Goal: Contribute content: Contribute content

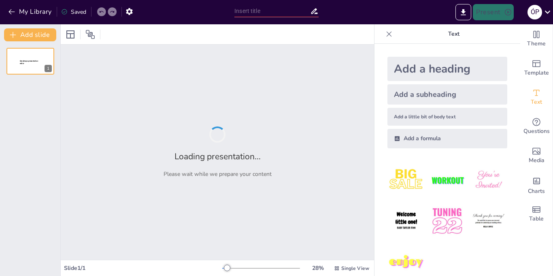
type input "[PERSON_NAME]: Pionero de la Economía Moderna"
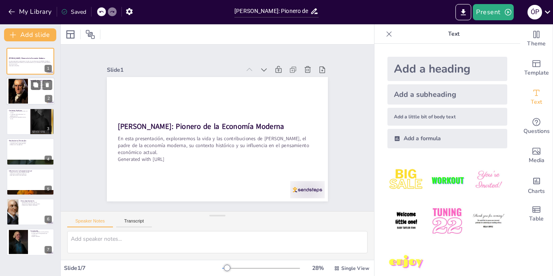
click at [28, 94] on div at bounding box center [30, 92] width 49 height 28
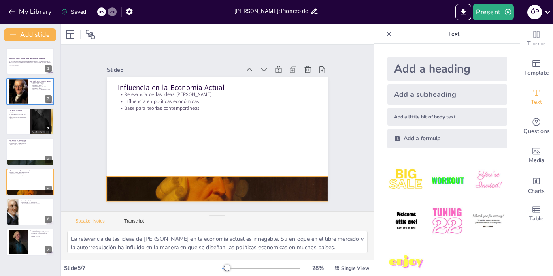
click at [146, 189] on div at bounding box center [205, 188] width 242 height 168
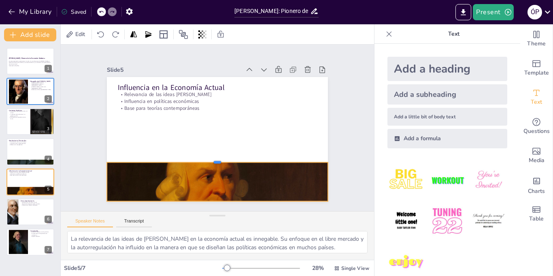
drag, startPoint x: 217, startPoint y: 175, endPoint x: 220, endPoint y: 155, distance: 20.0
click at [220, 155] on div at bounding box center [208, 157] width 212 height 74
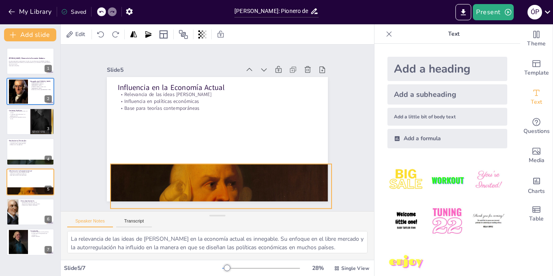
drag, startPoint x: 221, startPoint y: 200, endPoint x: 224, endPoint y: 207, distance: 7.4
click at [224, 207] on div "Slide 1 [PERSON_NAME]: Pionero de la Economía Moderna En esta presentación, exp…" at bounding box center [217, 127] width 349 height 255
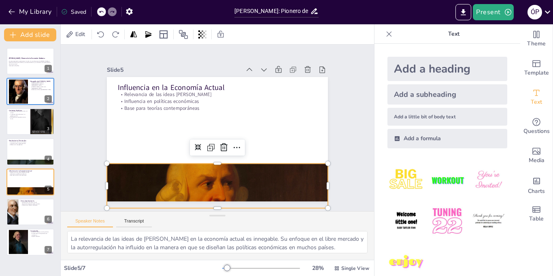
click at [224, 207] on div "Slide 1 [PERSON_NAME]: Pionero de la Economía Moderna En esta presentación, exp…" at bounding box center [217, 128] width 341 height 228
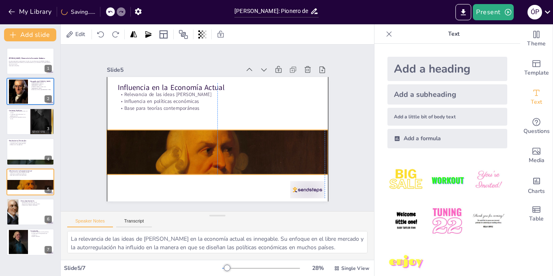
drag, startPoint x: 224, startPoint y: 200, endPoint x: 221, endPoint y: 166, distance: 33.8
click at [221, 166] on div at bounding box center [217, 162] width 221 height 124
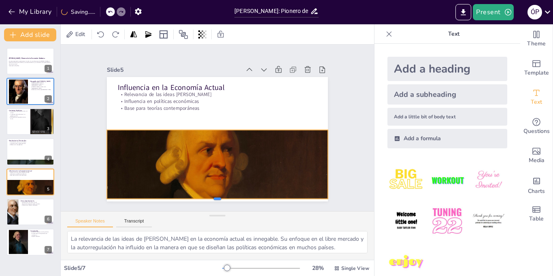
drag, startPoint x: 216, startPoint y: 175, endPoint x: 222, endPoint y: 199, distance: 25.1
click at [222, 199] on div at bounding box center [201, 200] width 217 height 52
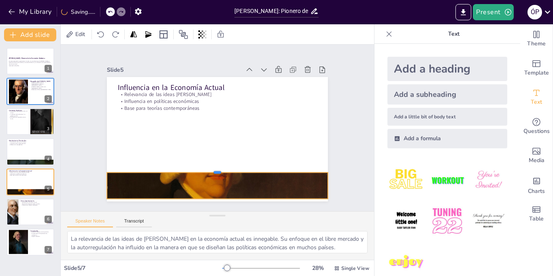
drag, startPoint x: 219, startPoint y: 129, endPoint x: 231, endPoint y: 171, distance: 44.2
click at [231, 171] on div at bounding box center [208, 168] width 217 height 52
click at [225, 161] on div at bounding box center [217, 156] width 15 height 15
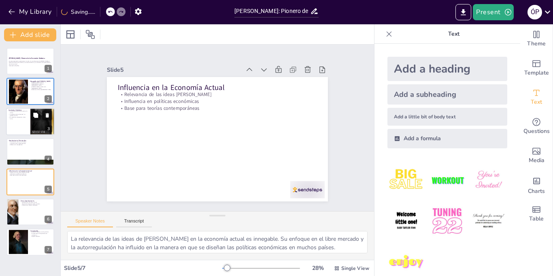
click at [43, 121] on div at bounding box center [42, 121] width 24 height 39
type textarea "La Ilustración fue un período crucial que influyó en el pensamiento de [PERSON_…"
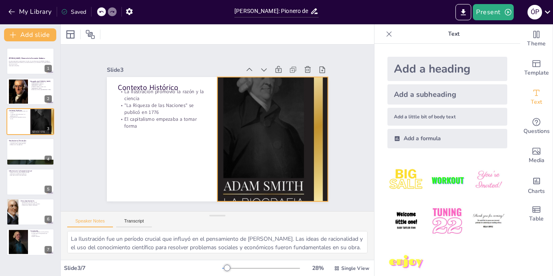
click at [270, 158] on div at bounding box center [271, 144] width 128 height 187
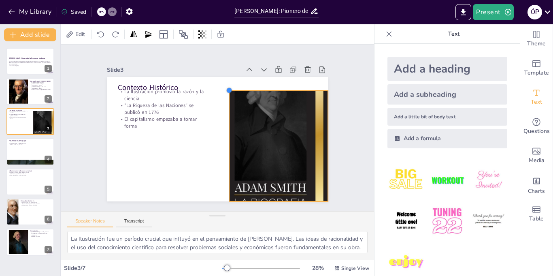
drag, startPoint x: 218, startPoint y: 77, endPoint x: 235, endPoint y: 96, distance: 26.1
click at [235, 96] on div at bounding box center [233, 91] width 7 height 7
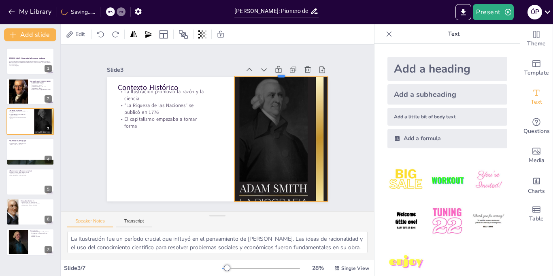
drag, startPoint x: 281, startPoint y: 95, endPoint x: 287, endPoint y: 75, distance: 20.7
click at [287, 75] on div at bounding box center [287, 80] width 94 height 16
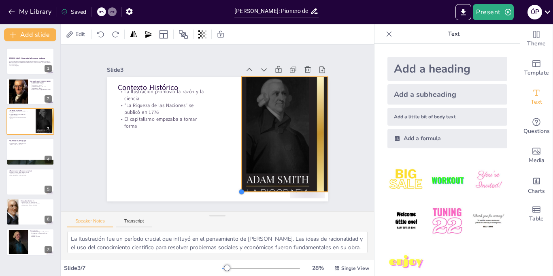
drag, startPoint x: 233, startPoint y: 202, endPoint x: 247, endPoint y: 191, distance: 17.0
click at [247, 191] on div "Contexto Histórico La Ilustración promovió la razón y la ciencia "La Riqueza de…" at bounding box center [211, 137] width 253 height 218
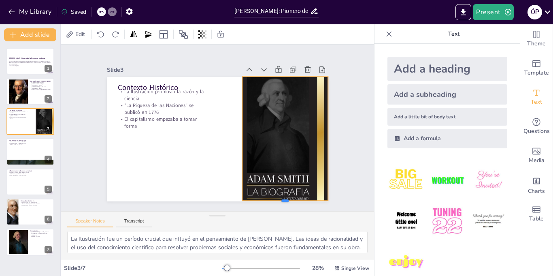
drag, startPoint x: 285, startPoint y: 192, endPoint x: 288, endPoint y: 202, distance: 10.1
click at [264, 202] on div at bounding box center [227, 228] width 73 height 55
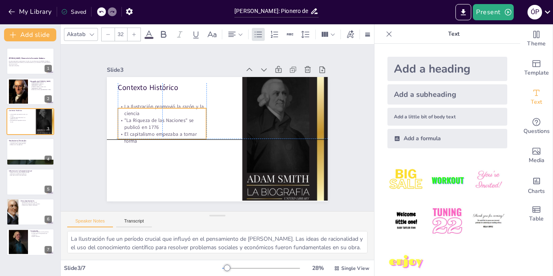
drag, startPoint x: 129, startPoint y: 120, endPoint x: 128, endPoint y: 133, distance: 12.6
click at [132, 132] on p "El capitalismo empezaba a tomar forma" at bounding box center [169, 97] width 75 height 69
click at [184, 118] on p ""La Riqueza de las Naciones" se publicó en 1776" at bounding box center [204, 74] width 40 height 88
click at [142, 120] on p ""La Riqueza de las Naciones" se publicó en 1776" at bounding box center [179, 87] width 75 height 69
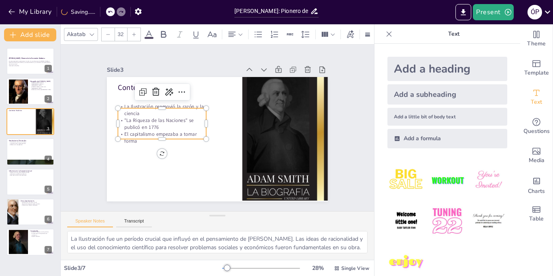
click at [157, 120] on p ""La Riqueza de las Naciones" se publicó en 1776" at bounding box center [188, 81] width 63 height 80
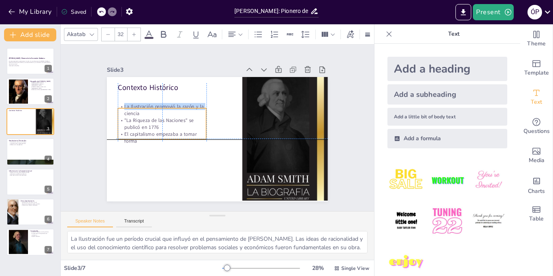
click at [126, 111] on p "La Ilustración promovió la razón y la ciencia" at bounding box center [170, 93] width 88 height 40
click at [131, 110] on p "La Ilustración promovió la razón y la ciencia" at bounding box center [174, 89] width 86 height 49
click at [131, 112] on p "La Ilustración promovió la razón y la ciencia" at bounding box center [174, 89] width 86 height 49
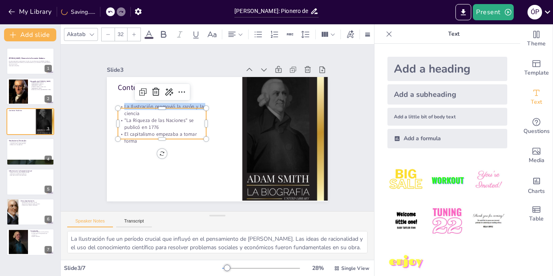
click at [131, 112] on p "La Ilustración promovió la razón y la ciencia" at bounding box center [174, 89] width 86 height 49
click at [151, 111] on p "La Ilustración promovió la razón y la ciencia" at bounding box center [188, 77] width 75 height 69
click at [126, 111] on p "La Ilustración promovió la razón y la ciencia" at bounding box center [170, 93] width 88 height 40
click at [124, 111] on p "La Ilustración promovió la razón y la ciencia" at bounding box center [166, 99] width 89 height 32
click at [124, 110] on p "La Ilustración promovió la razón y la ciencia" at bounding box center [164, 104] width 89 height 23
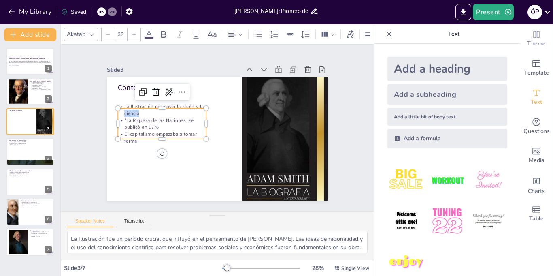
click at [124, 106] on div at bounding box center [168, 93] width 88 height 25
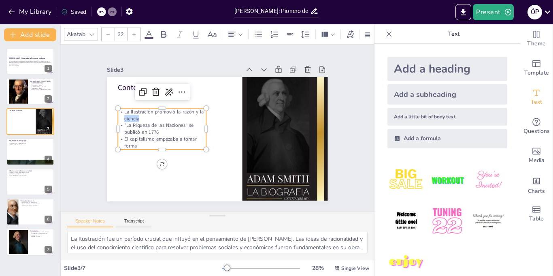
click at [123, 107] on div at bounding box center [165, 99] width 89 height 16
click at [125, 113] on p "La Ilustración promovió la razón y la ciencia" at bounding box center [163, 109] width 89 height 23
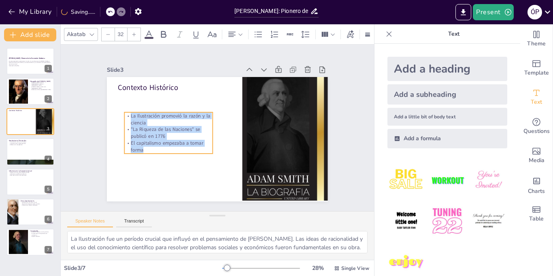
click at [127, 115] on p "La Ilustración promovió la razón y la ciencia" at bounding box center [171, 109] width 89 height 32
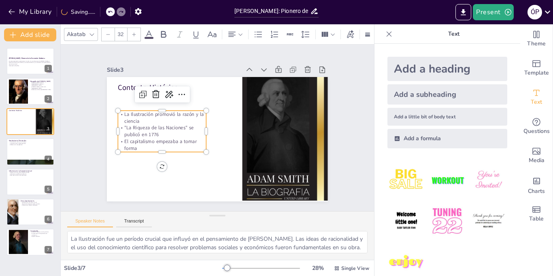
click at [124, 115] on p "La Ilustración promovió la razón y la ciencia" at bounding box center [163, 111] width 89 height 23
click at [124, 117] on p "La Ilustración promovió la razón y la ciencia" at bounding box center [165, 107] width 89 height 32
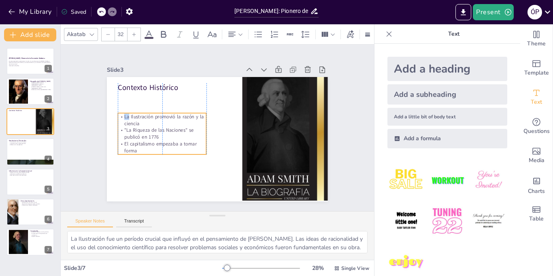
click at [125, 119] on p "La Ilustración promovió la razón y la ciencia" at bounding box center [164, 109] width 89 height 32
click at [127, 119] on p "La Ilustración promovió la razón y la ciencia" at bounding box center [170, 98] width 86 height 49
click at [125, 119] on p "La Ilustración promovió la razón y la ciencia" at bounding box center [164, 109] width 89 height 32
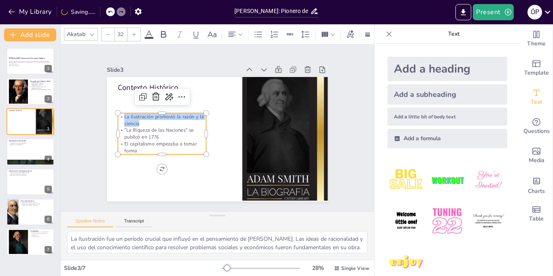
click at [127, 119] on p "La Ilustración promovió la razón y la ciencia" at bounding box center [170, 98] width 86 height 49
click at [125, 119] on p "La Ilustración promovió la razón y la ciencia" at bounding box center [164, 109] width 89 height 32
click at [127, 119] on p "La Ilustración promovió la razón y la ciencia" at bounding box center [170, 98] width 86 height 49
click at [125, 119] on p "La Ilustración promovió la razón y la ciencia" at bounding box center [162, 137] width 88 height 40
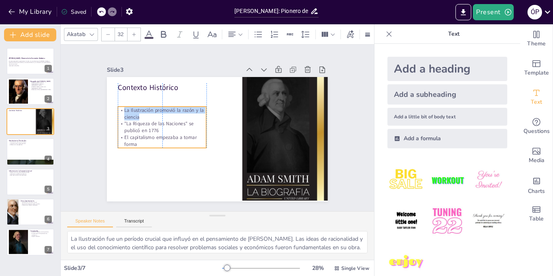
drag, startPoint x: 126, startPoint y: 119, endPoint x: 126, endPoint y: 113, distance: 6.5
click at [126, 113] on p "La Ilustración promovió la razón y la ciencia" at bounding box center [169, 97] width 88 height 40
click at [128, 120] on p ""La Riqueza de las Naciones" se publicó en 1776" at bounding box center [162, 121] width 89 height 23
click at [125, 113] on p "La Ilustración promovió la razón y la ciencia" at bounding box center [163, 108] width 89 height 23
click at [175, 141] on p "El capitalismo empezaba a tomar forma" at bounding box center [161, 132] width 89 height 23
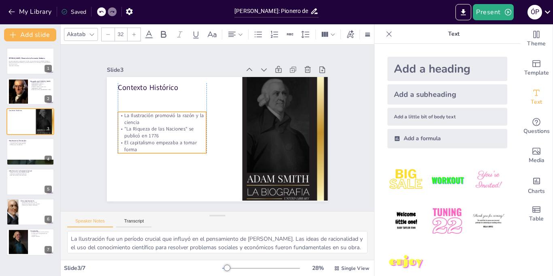
drag, startPoint x: 148, startPoint y: 141, endPoint x: 149, endPoint y: 147, distance: 5.8
click at [149, 136] on p "El capitalismo empezaba a tomar forma" at bounding box center [166, 99] width 69 height 75
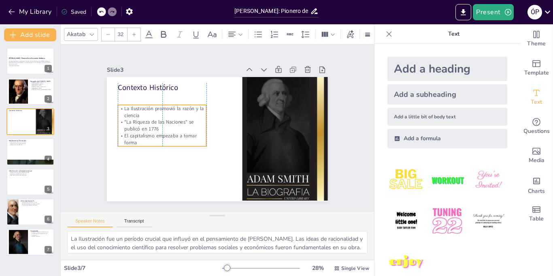
drag, startPoint x: 123, startPoint y: 118, endPoint x: 121, endPoint y: 111, distance: 7.2
click at [125, 111] on p "La Ilustración promovió la razón y la ciencia" at bounding box center [169, 95] width 88 height 40
click at [130, 112] on p "La Ilustración promovió la razón y la ciencia" at bounding box center [173, 90] width 86 height 49
click at [125, 112] on p "La Ilustración promovió la razón y la ciencia" at bounding box center [166, 101] width 89 height 32
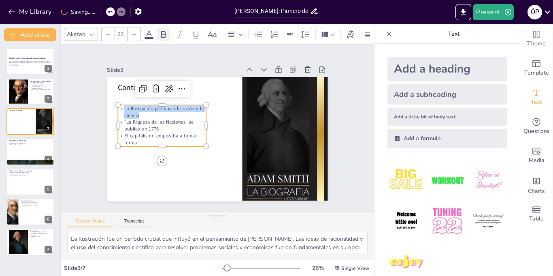
click at [160, 37] on icon at bounding box center [164, 35] width 10 height 10
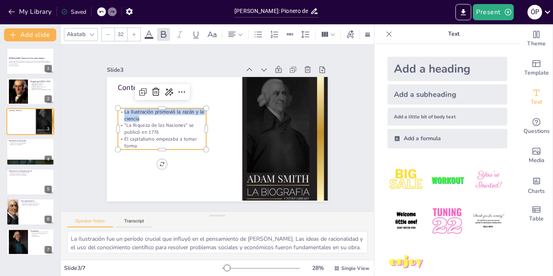
click at [131, 36] on div at bounding box center [134, 34] width 13 height 13
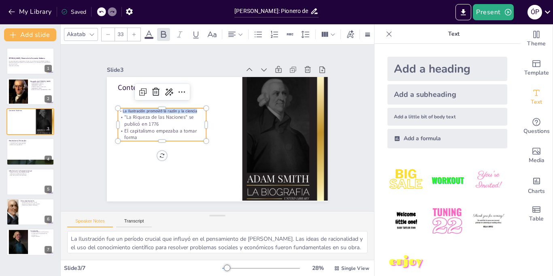
click at [131, 36] on div at bounding box center [134, 34] width 13 height 13
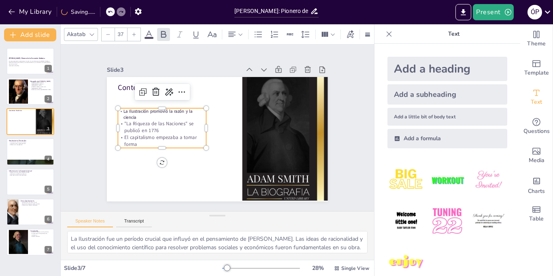
click at [131, 36] on div at bounding box center [134, 34] width 13 height 13
click at [117, 34] on input "38" at bounding box center [120, 34] width 11 height 13
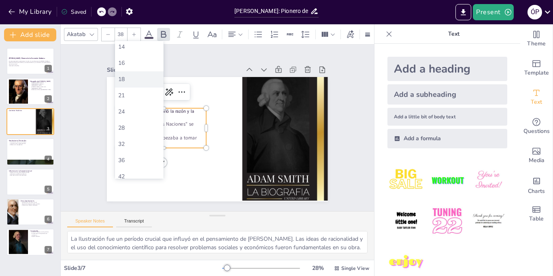
scroll to position [70, 0]
click at [149, 171] on div "42" at bounding box center [139, 173] width 42 height 8
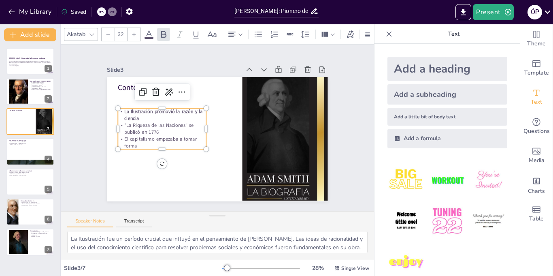
click at [141, 128] on p ""La Riqueza de las Naciones" se publicó en 1776" at bounding box center [172, 95] width 80 height 63
click at [141, 131] on p ""La Riqueza de las Naciones" se publicó en 1776" at bounding box center [163, 117] width 89 height 32
click at [141, 131] on p ""La Riqueza de las Naciones" se publicó en 1776" at bounding box center [165, 111] width 88 height 40
click at [164, 31] on icon at bounding box center [163, 34] width 5 height 7
click at [117, 34] on input "32" at bounding box center [120, 34] width 11 height 13
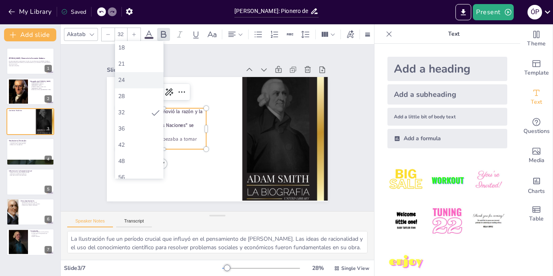
scroll to position [100, 0]
click at [153, 142] on div "42" at bounding box center [139, 143] width 42 height 8
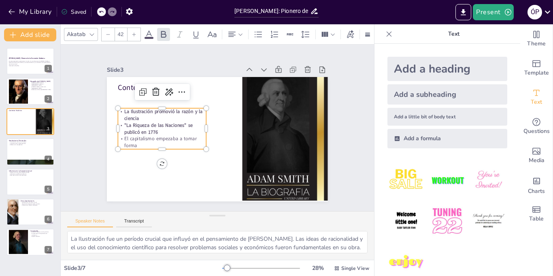
click at [131, 112] on strong "La Ilustración promovió la razón y la ciencia" at bounding box center [168, 100] width 80 height 23
click at [158, 144] on p "El capitalismo empezaba a tomar forma" at bounding box center [160, 136] width 89 height 23
click at [158, 142] on p "El capitalismo empezaba a tomar forma" at bounding box center [160, 136] width 89 height 23
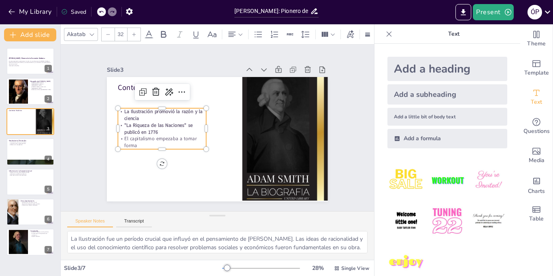
click at [158, 142] on p "El capitalismo empezaba a tomar forma" at bounding box center [160, 124] width 88 height 40
click at [158, 142] on p "El capitalismo empezaba a tomar forma" at bounding box center [160, 136] width 89 height 23
click at [169, 36] on div at bounding box center [163, 34] width 13 height 13
click at [123, 32] on input "32" at bounding box center [120, 34] width 11 height 13
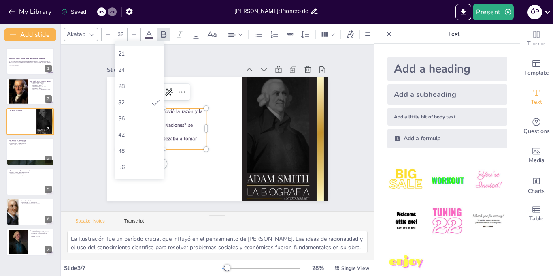
scroll to position [115, 0]
click at [151, 144] on div "48" at bounding box center [139, 145] width 42 height 8
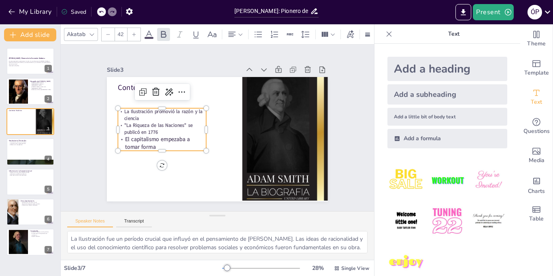
click at [142, 129] on strong ""La Riqueza de las Naciones" se publicó en 1776" at bounding box center [158, 120] width 69 height 17
click at [142, 134] on strong ""La Riqueza de las Naciones" se publicó en 1776" at bounding box center [158, 128] width 68 height 13
click at [124, 32] on input "42" at bounding box center [120, 34] width 11 height 13
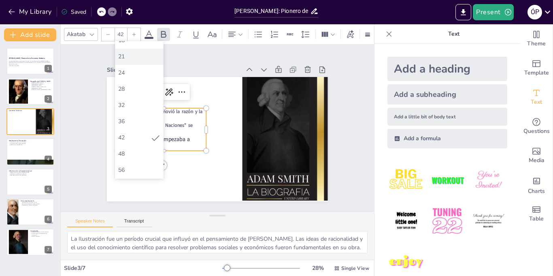
scroll to position [107, 0]
click at [136, 157] on div "48" at bounding box center [139, 152] width 49 height 16
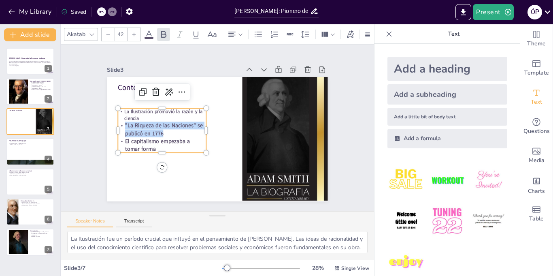
click at [142, 119] on p "La Ilustración promovió la razón y la ciencia" at bounding box center [165, 104] width 89 height 32
click at [137, 113] on strong "La Ilustración promovió la razón y la ciencia" at bounding box center [164, 105] width 79 height 15
click at [137, 112] on strong "La Ilustración promovió la razón y la ciencia" at bounding box center [168, 100] width 80 height 23
click at [137, 113] on strong "La Ilustración promovió la razón y la ciencia" at bounding box center [164, 105] width 79 height 15
click at [117, 34] on input "42" at bounding box center [120, 34] width 11 height 13
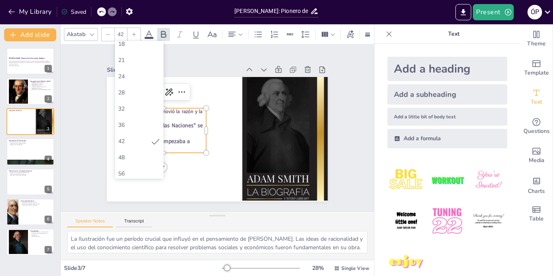
scroll to position [110, 0]
click at [140, 147] on div "48" at bounding box center [139, 150] width 42 height 8
type input "48"
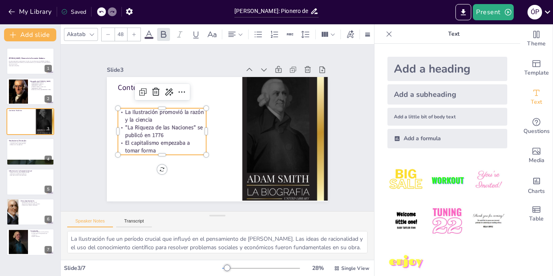
click at [164, 69] on div "Slide 3" at bounding box center [180, 65] width 134 height 21
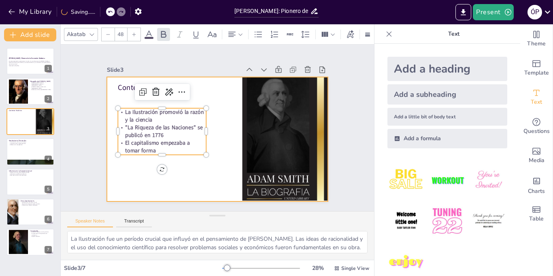
click at [99, 104] on div "Slide 1 [PERSON_NAME]: Pionero de la Economía Moderna En esta presentación, exp…" at bounding box center [217, 127] width 280 height 174
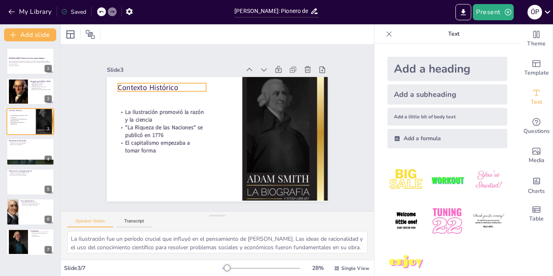
click at [142, 89] on p "Contexto Histórico" at bounding box center [166, 81] width 89 height 19
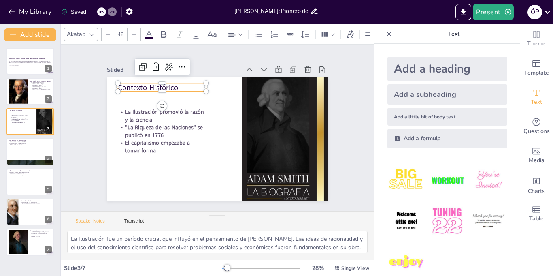
click at [142, 89] on p "Contexto Histórico" at bounding box center [166, 81] width 89 height 19
click at [159, 38] on icon at bounding box center [164, 35] width 10 height 10
click at [135, 30] on div at bounding box center [134, 34] width 13 height 13
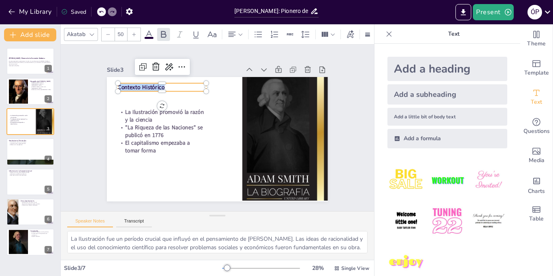
click at [135, 30] on div at bounding box center [134, 34] width 13 height 13
click at [126, 35] on input "54" at bounding box center [120, 34] width 11 height 13
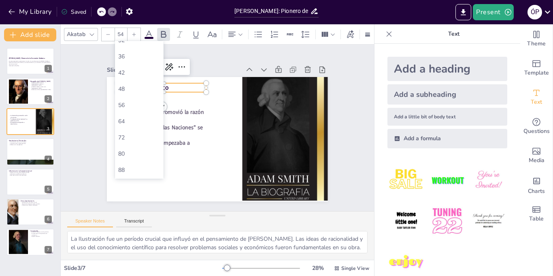
scroll to position [172, 0]
click at [136, 120] on div "64" at bounding box center [139, 120] width 42 height 8
type input "64"
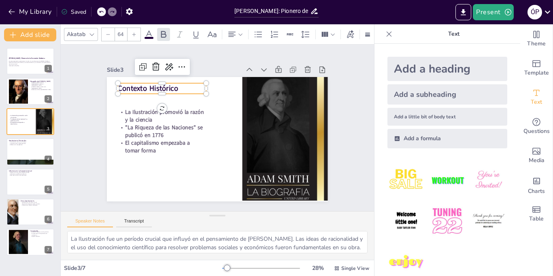
click at [91, 113] on div "Slide 1 [PERSON_NAME]: Pionero de la Economía Moderna En esta presentación, exp…" at bounding box center [217, 127] width 291 height 199
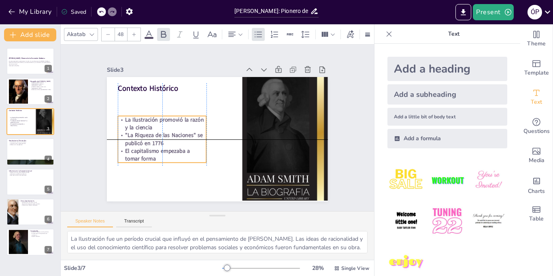
drag, startPoint x: 136, startPoint y: 130, endPoint x: 136, endPoint y: 141, distance: 11.0
click at [136, 136] on strong ""La Riqueza de las Naciones" se publicó en 1776" at bounding box center [162, 123] width 79 height 23
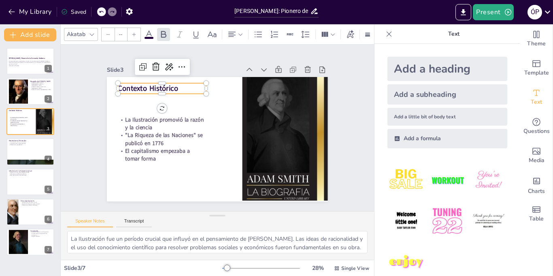
type input "64"
click at [144, 87] on strong "Contexto Histórico" at bounding box center [157, 76] width 61 height 22
click at [23, 65] on p "Generated with [URL]" at bounding box center [31, 66] width 44 height 2
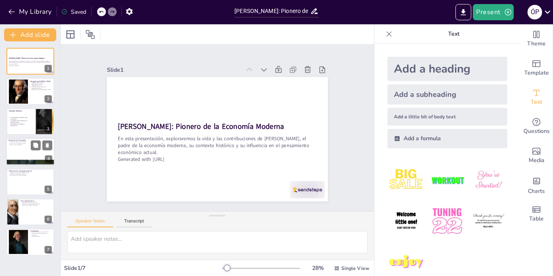
click at [9, 142] on p "Introducción de la mano invisible" at bounding box center [31, 142] width 44 height 2
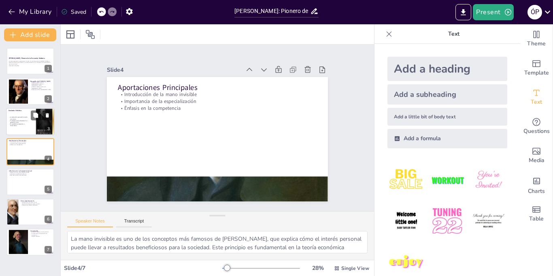
click at [9, 117] on p "La Ilustración promovió la razón y la ciencia" at bounding box center [18, 117] width 19 height 3
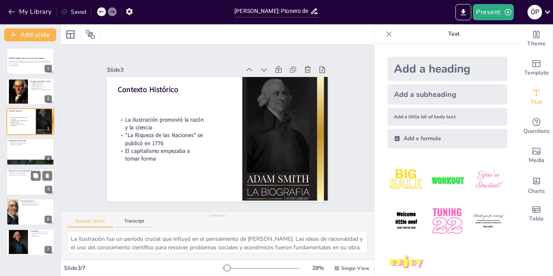
click at [19, 170] on p "Influencia en la Economía Actual" at bounding box center [31, 170] width 44 height 2
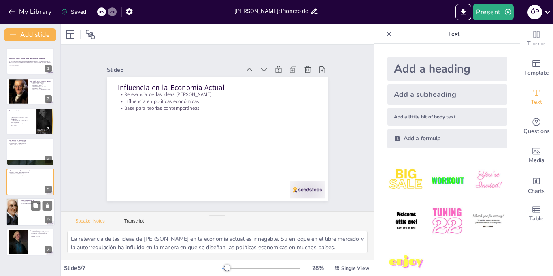
click at [15, 216] on div at bounding box center [12, 212] width 49 height 28
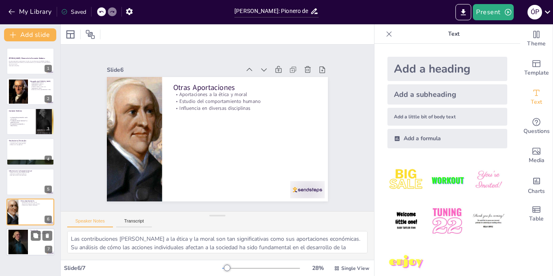
click at [21, 231] on div at bounding box center [18, 242] width 20 height 25
type textarea "La figura de [PERSON_NAME] es central en la historia de la economía. Su pensami…"
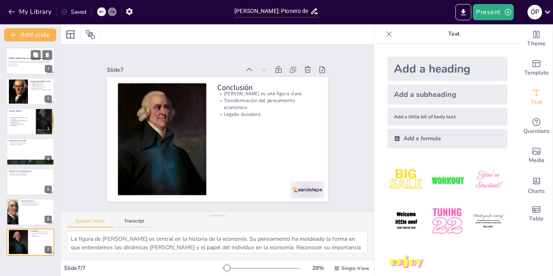
click at [29, 60] on p "En esta presentación, exploraremos la vida y las contribuciones de [PERSON_NAME…" at bounding box center [31, 62] width 44 height 4
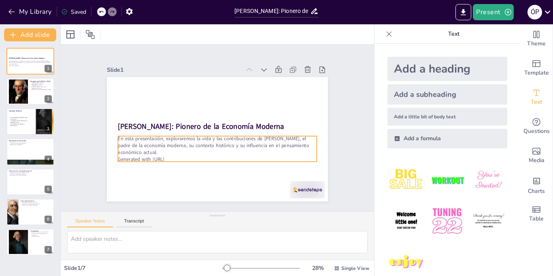
click at [199, 142] on p "En esta presentación, exploraremos la vida y las contribuciones de [PERSON_NAME…" at bounding box center [213, 145] width 199 height 62
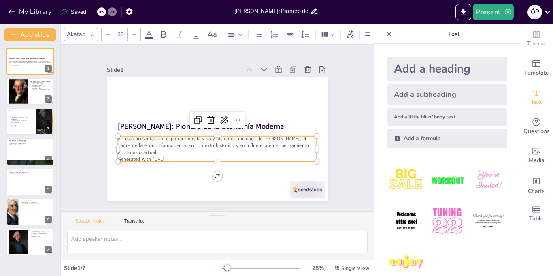
click at [199, 142] on p "En esta presentación, exploraremos la vida y las contribuciones de [PERSON_NAME…" at bounding box center [216, 145] width 200 height 41
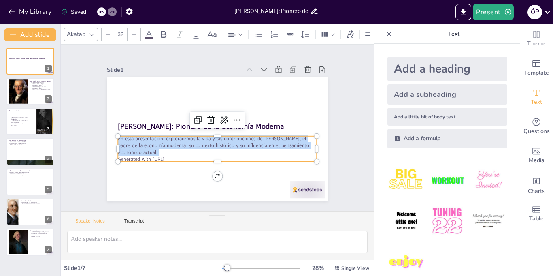
click at [199, 142] on p "En esta presentación, exploraremos la vida y las contribuciones de [PERSON_NAME…" at bounding box center [213, 145] width 199 height 62
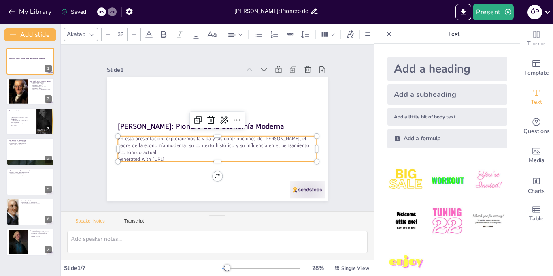
click at [199, 142] on p "En esta presentación, exploraremos la vida y las contribuciones de [PERSON_NAME…" at bounding box center [212, 144] width 196 height 81
click at [199, 142] on p "En esta presentación, exploraremos la vida y las contribuciones de [PERSON_NAME…" at bounding box center [216, 145] width 200 height 41
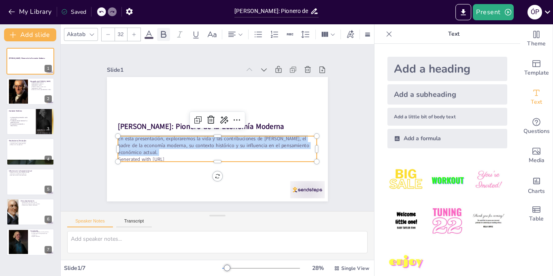
click at [162, 37] on icon at bounding box center [164, 35] width 10 height 10
click at [134, 32] on icon at bounding box center [134, 34] width 5 height 5
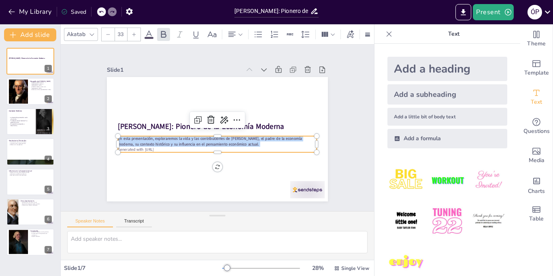
click at [134, 32] on icon at bounding box center [134, 34] width 5 height 5
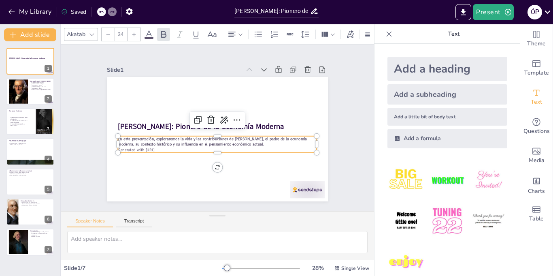
click at [134, 32] on icon at bounding box center [134, 34] width 5 height 5
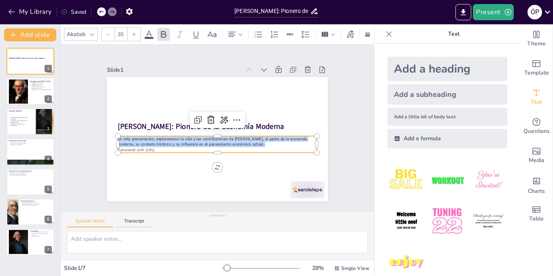
click at [134, 32] on icon at bounding box center [134, 34] width 5 height 5
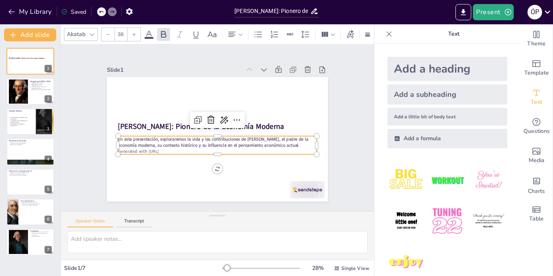
click at [134, 32] on icon at bounding box center [134, 34] width 5 height 5
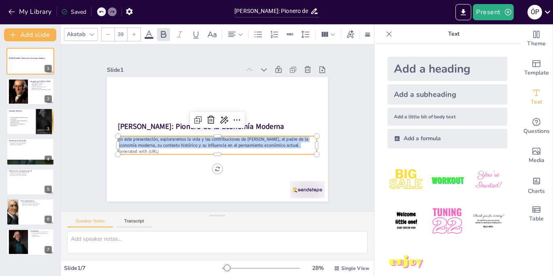
click at [134, 32] on icon at bounding box center [134, 34] width 5 height 5
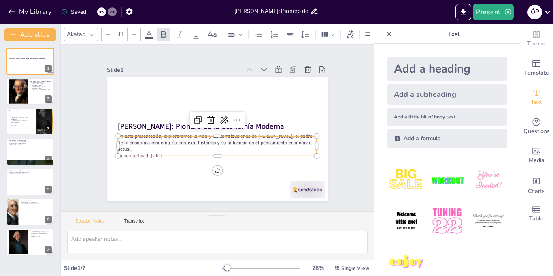
click at [134, 32] on icon at bounding box center [134, 34] width 5 height 5
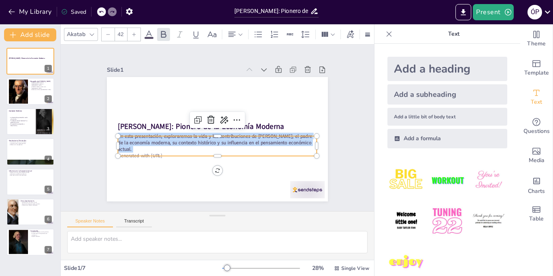
click at [134, 32] on icon at bounding box center [134, 34] width 5 height 5
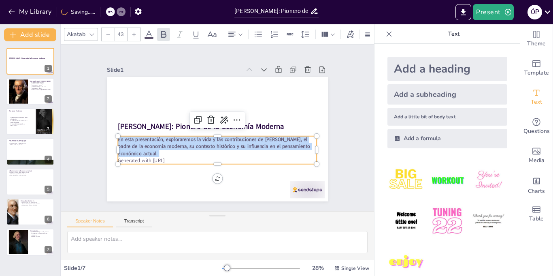
click at [134, 32] on icon at bounding box center [134, 34] width 5 height 5
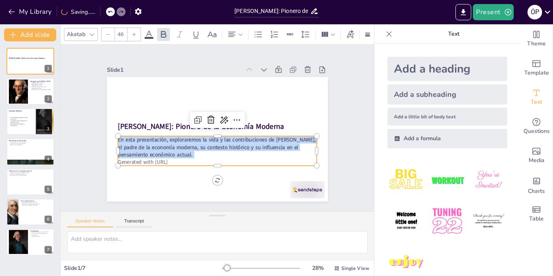
click at [134, 32] on icon at bounding box center [134, 34] width 5 height 5
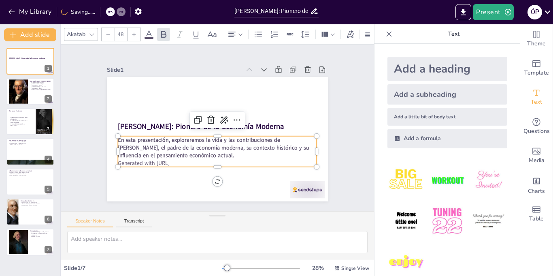
click at [134, 32] on icon at bounding box center [134, 34] width 5 height 5
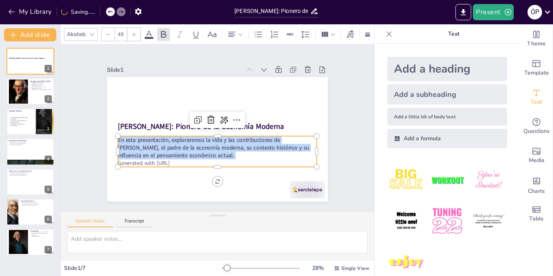
click at [134, 32] on icon at bounding box center [134, 34] width 5 height 5
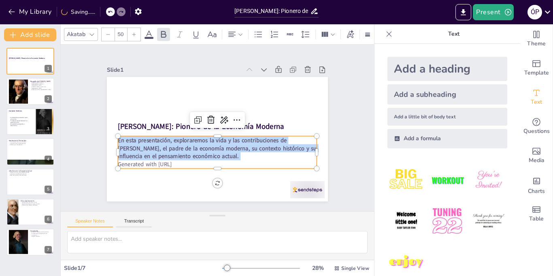
click at [134, 32] on icon at bounding box center [134, 34] width 5 height 5
type input "53"
click at [177, 166] on p "Generated with [URL]" at bounding box center [213, 165] width 199 height 29
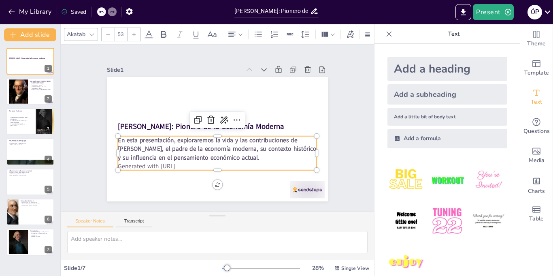
click at [177, 166] on p "Generated with [URL]" at bounding box center [209, 165] width 196 height 50
click at [177, 166] on p "Generated with [URL]" at bounding box center [198, 160] width 177 height 107
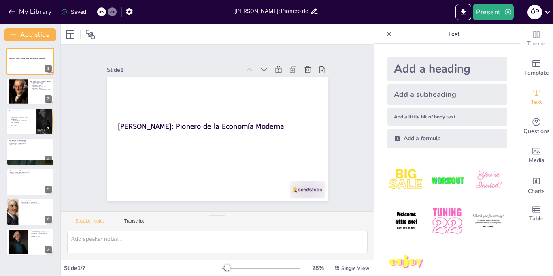
click at [100, 15] on div at bounding box center [101, 11] width 9 height 9
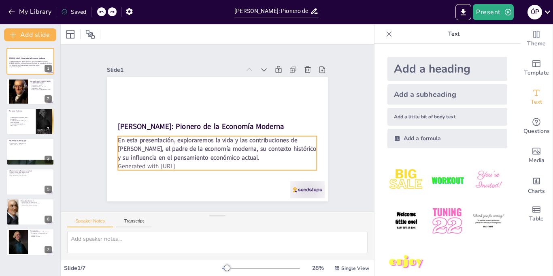
click at [160, 166] on p "Generated with [URL]" at bounding box center [213, 165] width 199 height 29
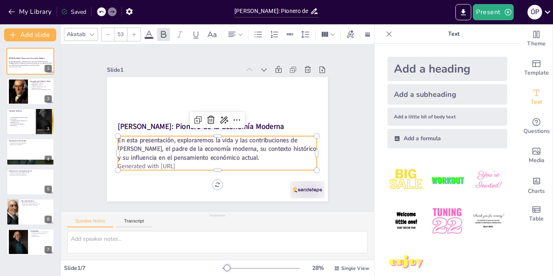
click at [160, 166] on p "Generated with [URL]" at bounding box center [209, 165] width 196 height 50
click at [160, 166] on p "Generated with [URL]" at bounding box center [213, 165] width 199 height 29
click at [160, 166] on p "Generated with [URL]" at bounding box center [198, 160] width 177 height 107
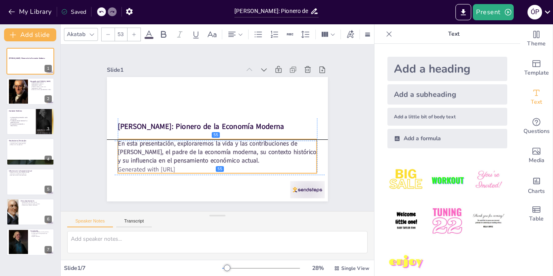
click at [191, 168] on p "Generated with [URL]" at bounding box center [213, 168] width 199 height 29
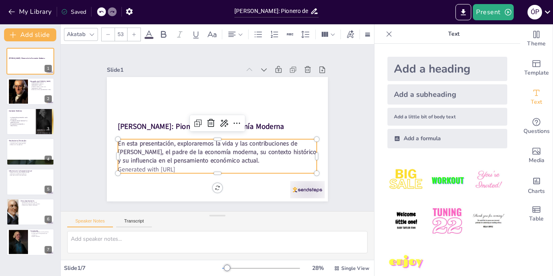
click at [191, 168] on p "Generated with [URL]" at bounding box center [213, 168] width 199 height 29
click at [191, 168] on p "Generated with [URL]" at bounding box center [209, 168] width 196 height 50
click at [191, 168] on p "Generated with [URL]" at bounding box center [213, 168] width 199 height 29
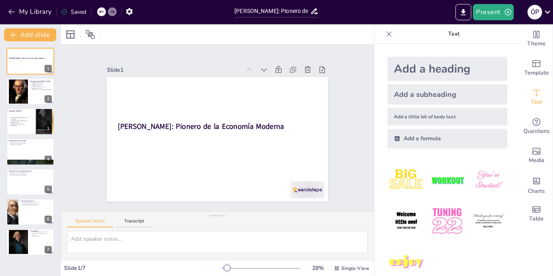
click at [104, 10] on icon at bounding box center [101, 11] width 5 height 5
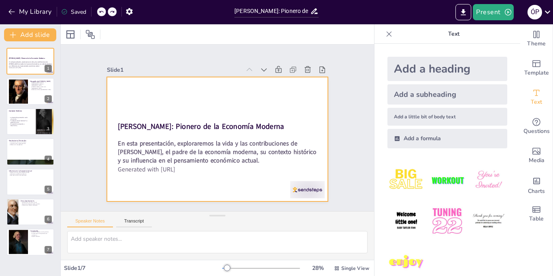
click at [134, 172] on p "Generated with [URL]" at bounding box center [209, 168] width 196 height 50
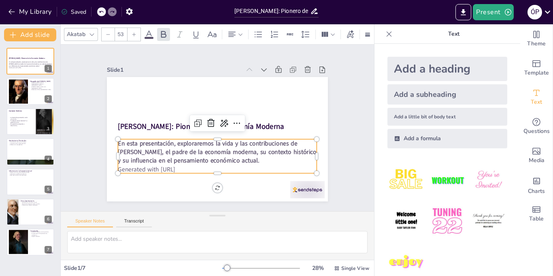
click at [132, 168] on p "Generated with [URL]" at bounding box center [209, 168] width 196 height 50
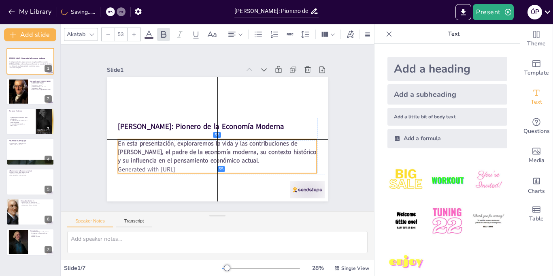
click at [127, 167] on p "Generated with [URL]" at bounding box center [213, 168] width 199 height 29
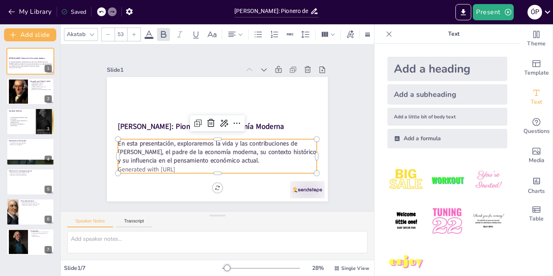
click at [127, 167] on p "Generated with [URL]" at bounding box center [200, 165] width 185 height 89
click at [127, 167] on p "Generated with [URL]" at bounding box center [209, 168] width 196 height 50
click at [127, 167] on p "Generated with [URL]" at bounding box center [213, 168] width 199 height 29
click at [127, 167] on p "Generated with [URL]" at bounding box center [209, 168] width 196 height 50
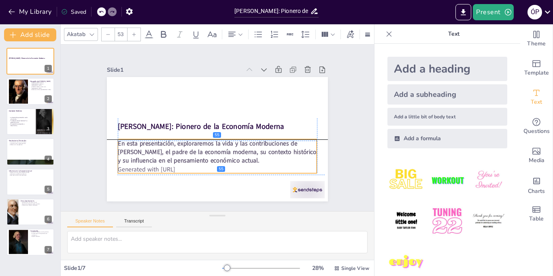
click at [118, 168] on p "Generated with [URL]" at bounding box center [213, 168] width 199 height 29
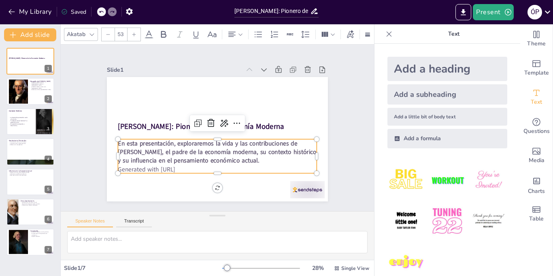
click at [128, 168] on p "Generated with [URL]" at bounding box center [213, 168] width 199 height 29
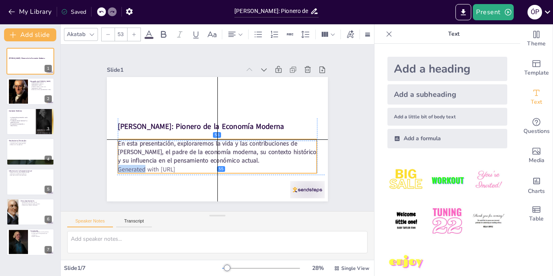
click at [126, 167] on p "Generated with [URL]" at bounding box center [213, 168] width 199 height 29
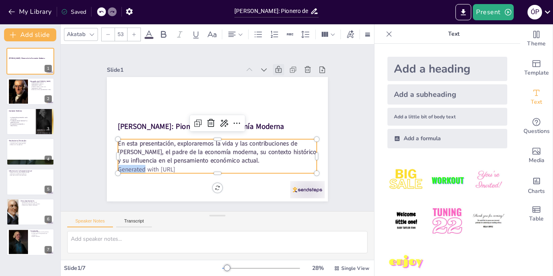
click at [280, 72] on icon at bounding box center [284, 76] width 9 height 9
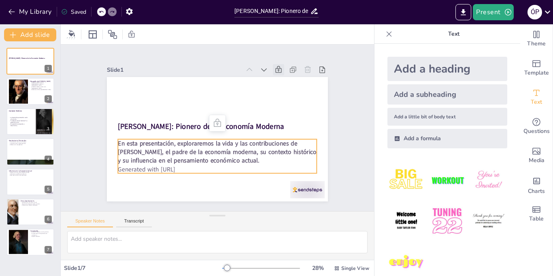
click at [168, 167] on p "Generated with [URL]" at bounding box center [213, 168] width 199 height 29
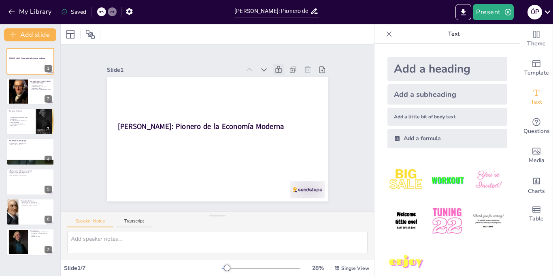
click at [110, 13] on icon at bounding box center [112, 11] width 5 height 5
click at [102, 13] on icon at bounding box center [101, 11] width 5 height 5
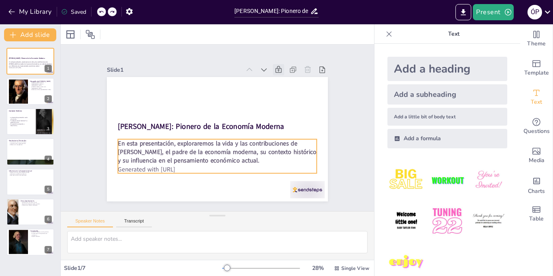
click at [180, 166] on p "Generated with [URL]" at bounding box center [213, 169] width 199 height 30
click at [183, 170] on p "Generated with [URL]" at bounding box center [217, 169] width 199 height 9
click at [183, 170] on p "Generated with [URL]" at bounding box center [209, 168] width 196 height 50
click at [183, 170] on p "Generated with [URL]" at bounding box center [213, 168] width 199 height 29
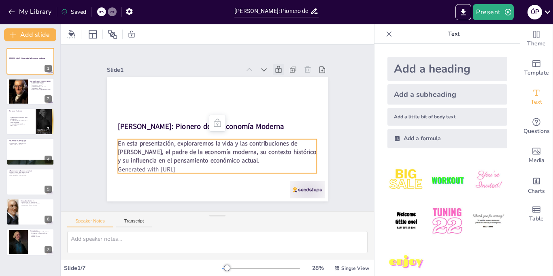
click at [183, 170] on p "Generated with [URL]" at bounding box center [209, 168] width 196 height 50
click at [194, 171] on p "Generated with [URL]" at bounding box center [213, 168] width 199 height 29
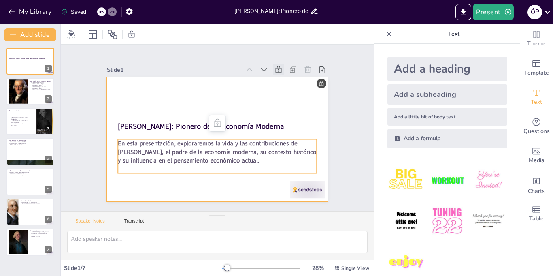
click at [194, 80] on div at bounding box center [216, 139] width 233 height 147
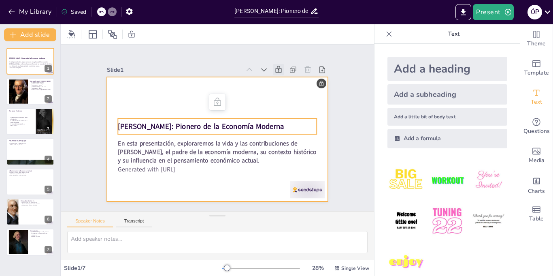
drag, startPoint x: 203, startPoint y: 123, endPoint x: 202, endPoint y: 117, distance: 6.5
click at [202, 114] on div "[PERSON_NAME]: Pionero de la Economía Moderna En esta presentación, exploraremo…" at bounding box center [233, 79] width 210 height 68
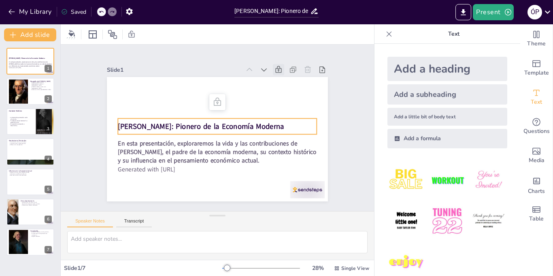
click at [219, 102] on icon at bounding box center [220, 102] width 11 height 11
click at [216, 122] on strong "[PERSON_NAME]: Pionero de la Economía Moderna" at bounding box center [230, 137] width 149 height 92
click at [216, 122] on strong "[PERSON_NAME]: Pionero de la Economía Moderna" at bounding box center [201, 124] width 166 height 27
click at [216, 122] on strong "[PERSON_NAME]: Pionero de la Economía Moderna" at bounding box center [201, 123] width 165 height 45
click at [216, 122] on span "[PERSON_NAME]: Pionero de la Economía Moderna" at bounding box center [201, 125] width 166 height 28
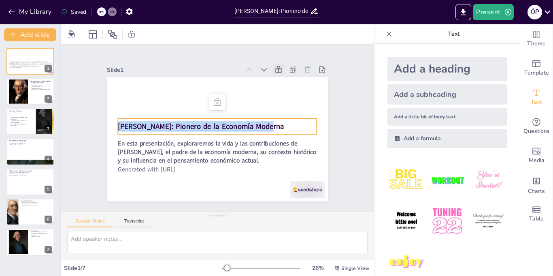
click at [157, 54] on div "Slide 1 En esta presentación, exploraremos la vida y las contribuciones de [PER…" at bounding box center [217, 128] width 247 height 190
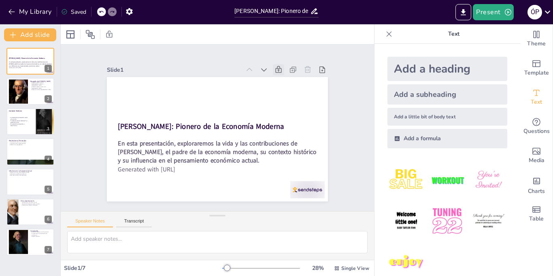
click at [157, 54] on div "Slide 1 [PERSON_NAME]: Pionero de la Economía Moderna En esta presentación, exp…" at bounding box center [217, 127] width 235 height 169
click at [104, 12] on icon at bounding box center [101, 11] width 5 height 5
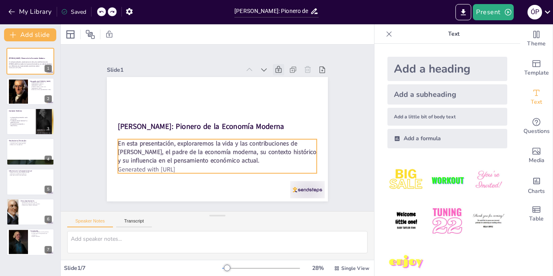
click at [173, 168] on p "Generated with [URL]" at bounding box center [213, 168] width 199 height 29
click at [172, 168] on span "Generated with [URL]" at bounding box center [143, 161] width 58 height 14
click at [164, 152] on span "Generated with [URL]" at bounding box center [135, 136] width 55 height 31
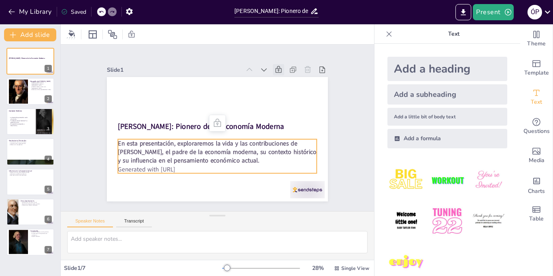
click at [222, 126] on icon at bounding box center [218, 122] width 11 height 11
click at [280, 75] on div "Slide 1 [PERSON_NAME]: Pionero de la Economía Moderna En esta presentación, exp…" at bounding box center [217, 133] width 234 height 160
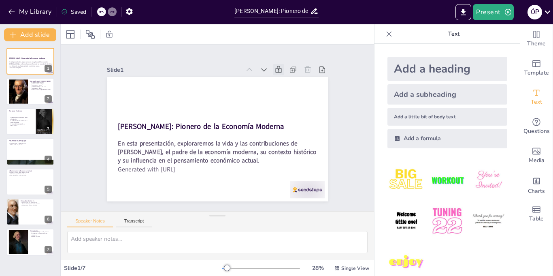
click at [279, 72] on icon at bounding box center [278, 70] width 8 height 8
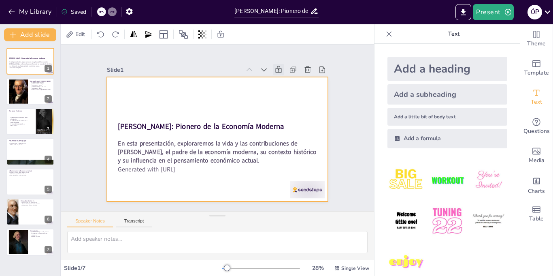
click at [187, 175] on div at bounding box center [216, 139] width 233 height 147
click at [190, 172] on p "Generated with [URL]" at bounding box center [209, 168] width 196 height 50
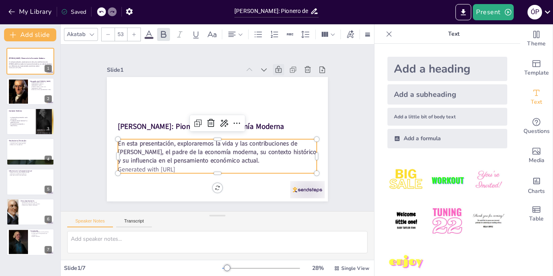
click at [190, 172] on p "Generated with [URL]" at bounding box center [213, 168] width 199 height 29
click at [285, 70] on div at bounding box center [295, 84] width 88 height 29
click at [280, 72] on icon at bounding box center [284, 76] width 9 height 9
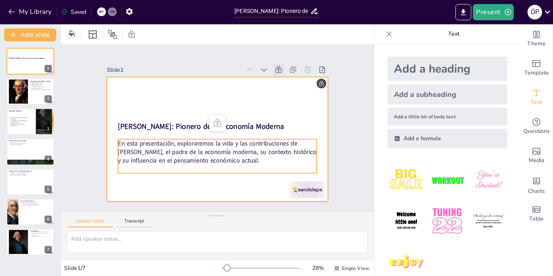
click at [221, 102] on div at bounding box center [217, 139] width 221 height 124
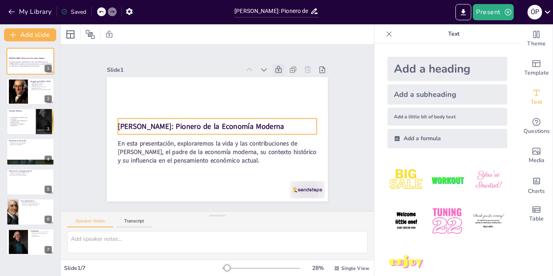
click at [232, 125] on strong "[PERSON_NAME]: Pionero de la Economía Moderna" at bounding box center [201, 125] width 166 height 28
click at [232, 125] on span "[PERSON_NAME]: Pionero de la Economía Moderna" at bounding box center [201, 124] width 166 height 27
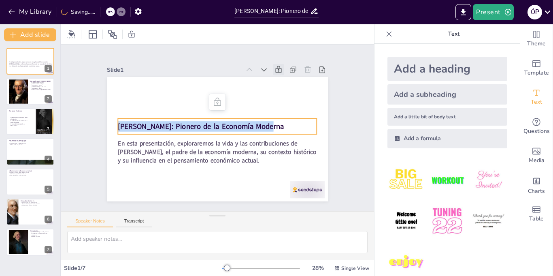
click at [232, 125] on span "[PERSON_NAME]: Pionero de la Economía Moderna" at bounding box center [201, 124] width 166 height 27
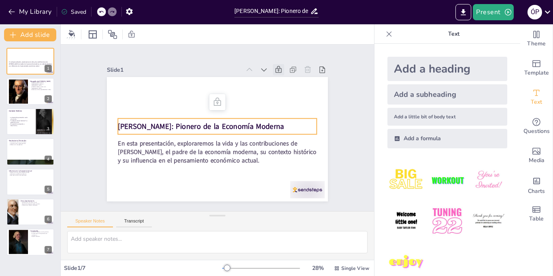
click at [280, 72] on icon at bounding box center [284, 76] width 9 height 9
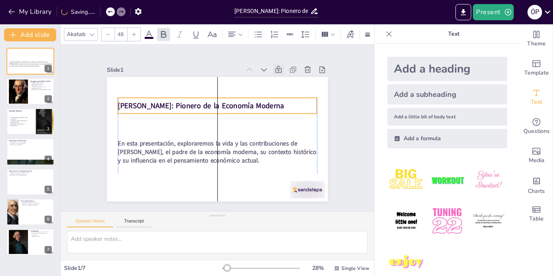
drag, startPoint x: 252, startPoint y: 120, endPoint x: 251, endPoint y: 99, distance: 20.7
click at [251, 99] on div "[PERSON_NAME]: Pionero de la Economía Moderna" at bounding box center [220, 105] width 200 height 36
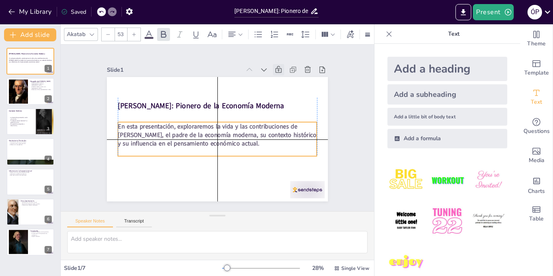
drag, startPoint x: 262, startPoint y: 146, endPoint x: 259, endPoint y: 128, distance: 18.4
click at [259, 128] on span "En esta presentación, exploraremos la vida y las contribuciones de [PERSON_NAME…" at bounding box center [216, 132] width 199 height 40
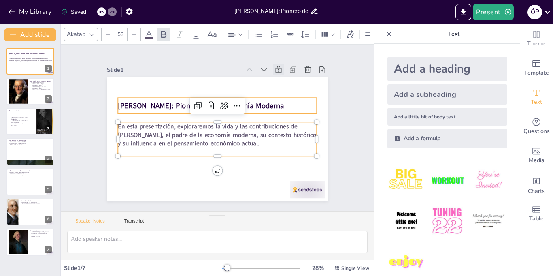
click at [255, 104] on strong "[PERSON_NAME]: Pionero de la Economía Moderna" at bounding box center [206, 103] width 165 height 45
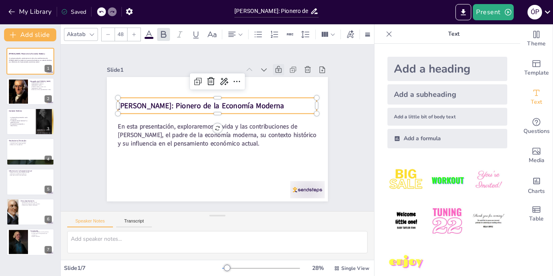
click at [255, 104] on strong "[PERSON_NAME]: Pionero de la Economía Moderna" at bounding box center [203, 104] width 166 height 28
click at [132, 38] on div at bounding box center [134, 34] width 13 height 13
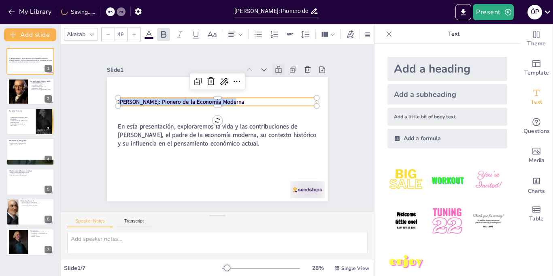
click at [124, 37] on input "49" at bounding box center [120, 34] width 11 height 13
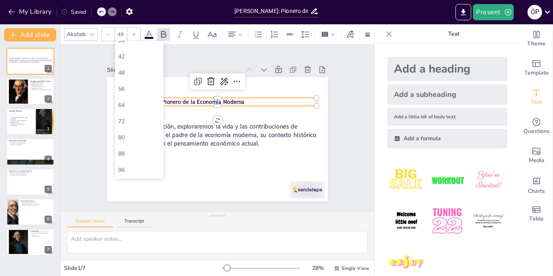
scroll to position [234, 0]
click at [131, 125] on div "96" at bounding box center [139, 122] width 42 height 8
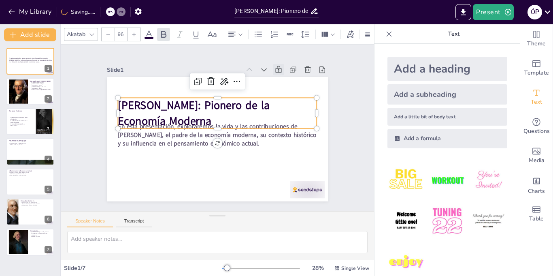
click at [109, 32] on icon at bounding box center [108, 34] width 5 height 5
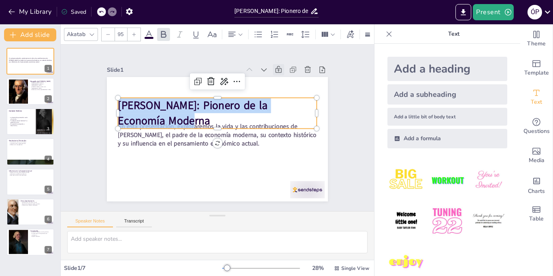
click at [109, 32] on icon at bounding box center [108, 34] width 5 height 5
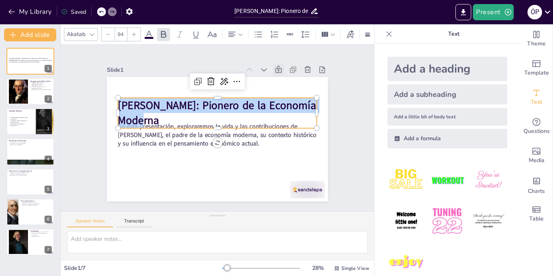
click at [109, 32] on icon at bounding box center [108, 34] width 5 height 5
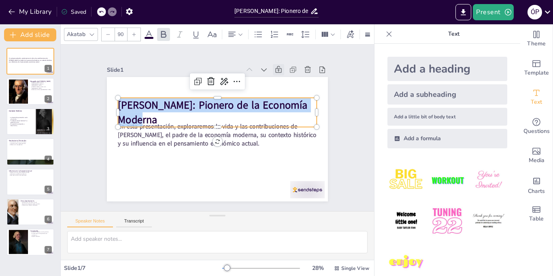
click at [109, 32] on icon at bounding box center [108, 34] width 5 height 5
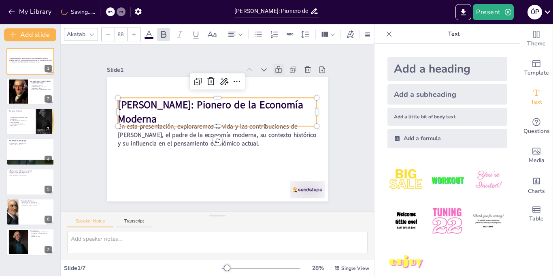
click at [109, 32] on icon at bounding box center [108, 34] width 5 height 5
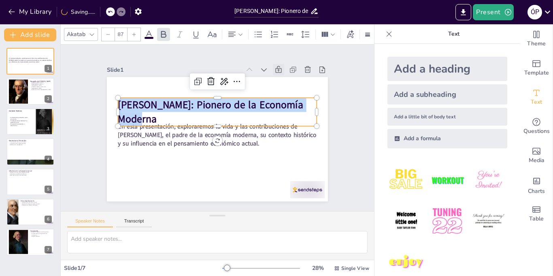
click at [109, 32] on icon at bounding box center [108, 34] width 5 height 5
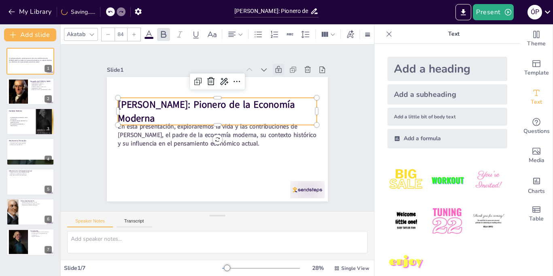
click at [109, 32] on icon at bounding box center [108, 34] width 5 height 5
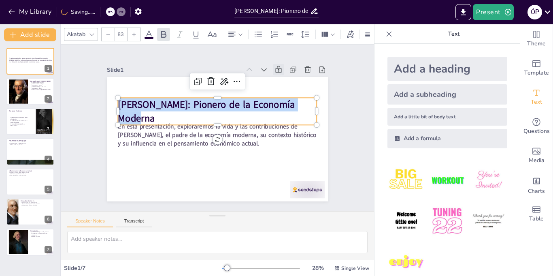
click at [109, 32] on icon at bounding box center [108, 34] width 5 height 5
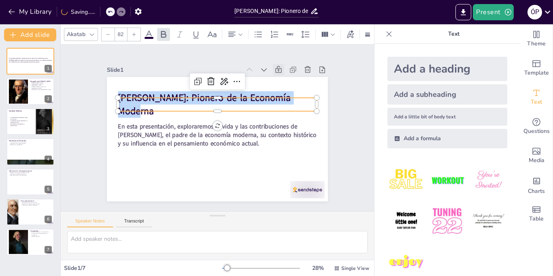
click at [109, 32] on icon at bounding box center [108, 34] width 5 height 5
type input "81"
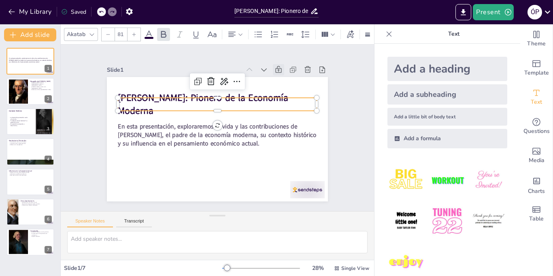
click at [89, 90] on div "Slide 1 En esta presentación, exploraremos la vida y las contribuciones de [PER…" at bounding box center [217, 128] width 280 height 174
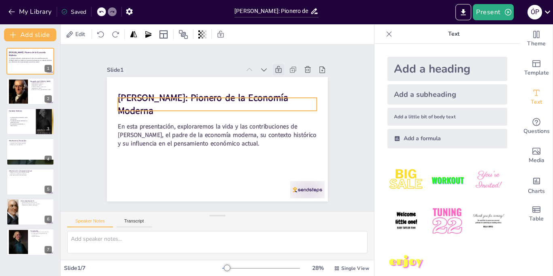
click at [137, 104] on span "[PERSON_NAME]: Pionero de la Economía Moderna" at bounding box center [205, 96] width 172 height 30
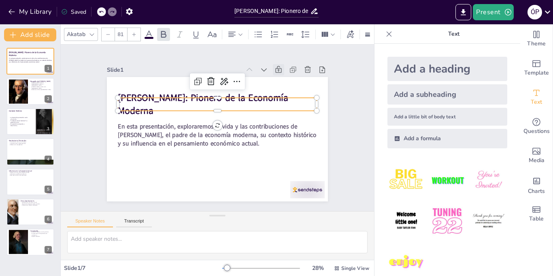
click at [98, 105] on div "Slide 1 [PERSON_NAME]: Pionero de la Economía Moderna En esta presentación, exp…" at bounding box center [217, 128] width 280 height 174
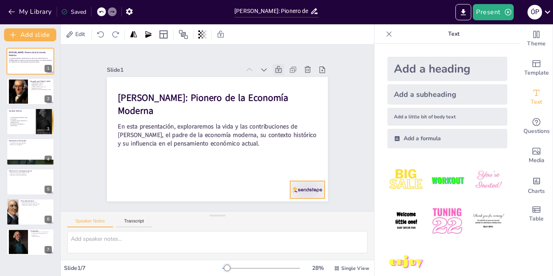
click at [305, 188] on div at bounding box center [301, 198] width 36 height 21
click at [318, 165] on icon at bounding box center [314, 165] width 10 height 10
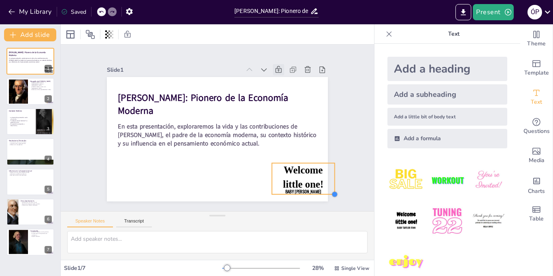
drag, startPoint x: 301, startPoint y: 177, endPoint x: 328, endPoint y: 194, distance: 31.5
click at [328, 194] on div "[PERSON_NAME]: Pionero de la Economía Moderna En esta presentación, exploraremo…" at bounding box center [216, 139] width 233 height 147
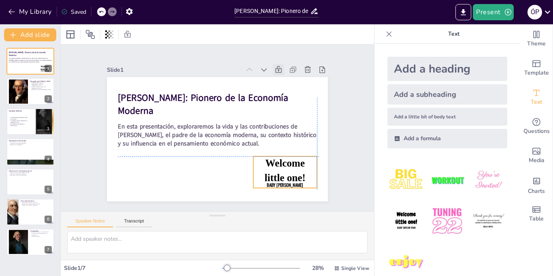
drag, startPoint x: 283, startPoint y: 181, endPoint x: 265, endPoint y: 175, distance: 18.6
click at [265, 175] on span "Welcome little one!" at bounding box center [285, 170] width 41 height 26
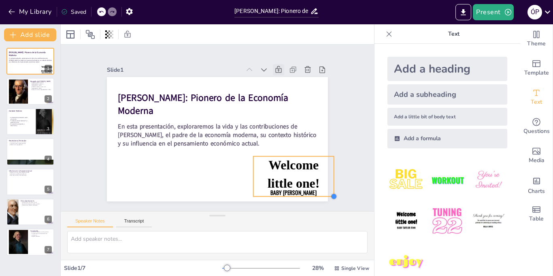
drag, startPoint x: 317, startPoint y: 187, endPoint x: 323, endPoint y: 196, distance: 10.0
click at [323, 196] on div "[PERSON_NAME]: Pionero de la Economía Moderna En esta presentación, exploraremo…" at bounding box center [217, 139] width 221 height 124
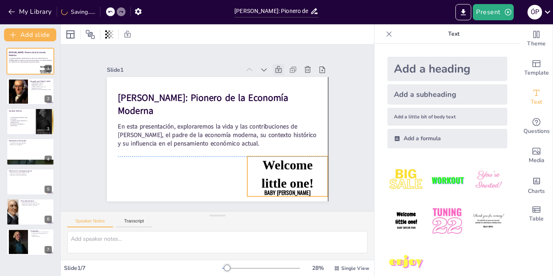
drag, startPoint x: 306, startPoint y: 186, endPoint x: 295, endPoint y: 183, distance: 11.8
click at [295, 183] on span "Welcome little one!" at bounding box center [276, 188] width 57 height 42
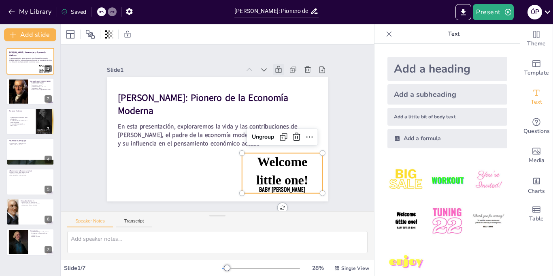
click at [299, 189] on span "Baby [PERSON_NAME]" at bounding box center [275, 195] width 47 height 13
click at [299, 189] on span "Baby [PERSON_NAME]" at bounding box center [282, 189] width 46 height 8
click at [299, 189] on span "Baby [PERSON_NAME]" at bounding box center [275, 195] width 47 height 13
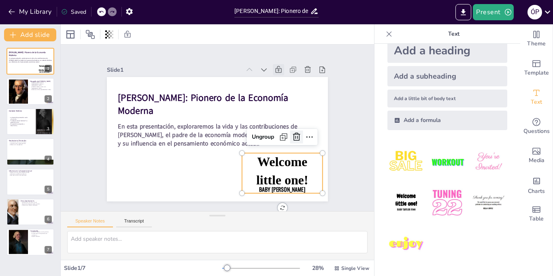
click at [298, 140] on icon at bounding box center [295, 145] width 11 height 11
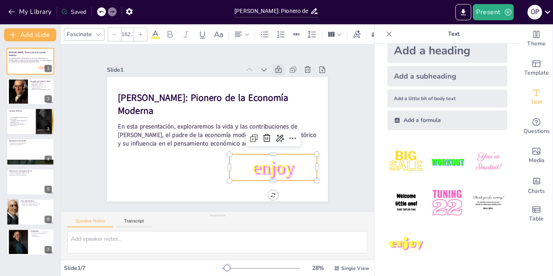
click at [273, 167] on span "enjoy" at bounding box center [263, 178] width 45 height 29
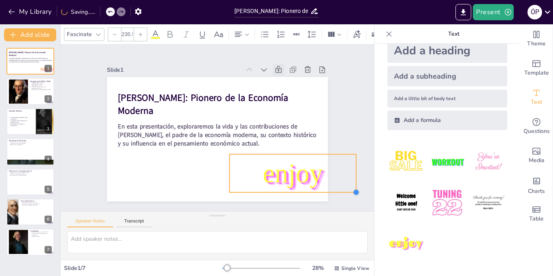
drag, startPoint x: 316, startPoint y: 180, endPoint x: 325, endPoint y: 193, distance: 16.0
click at [325, 193] on div "[PERSON_NAME]: Pionero de la Economía Moderna En esta presentación, exploraremo…" at bounding box center [215, 139] width 242 height 168
type input "243"
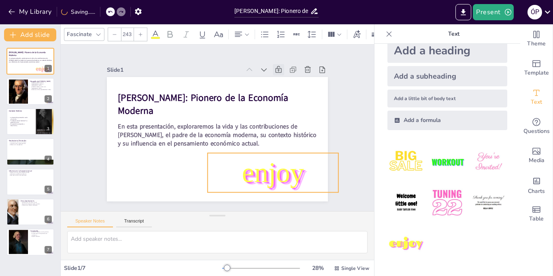
drag, startPoint x: 313, startPoint y: 183, endPoint x: 291, endPoint y: 181, distance: 21.9
click at [291, 181] on span "enjoy" at bounding box center [262, 182] width 67 height 43
click at [14, 98] on div at bounding box center [18, 91] width 19 height 29
type textarea "Lo ipsumdolo si Amet Conse ad elitseddoei temp incididu ut laboreet d magnaaliq…"
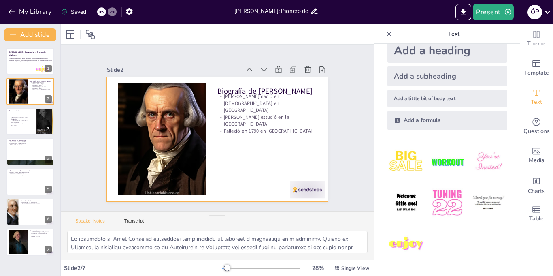
click at [115, 126] on div at bounding box center [217, 139] width 221 height 124
click at [121, 129] on div at bounding box center [162, 133] width 102 height 141
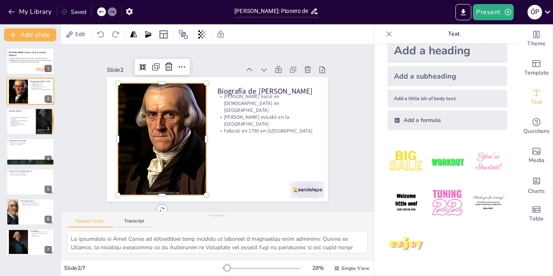
click at [121, 129] on div at bounding box center [161, 121] width 125 height 153
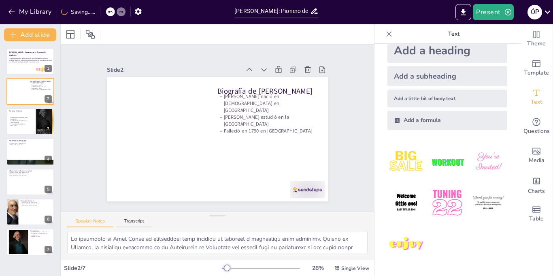
scroll to position [0, 0]
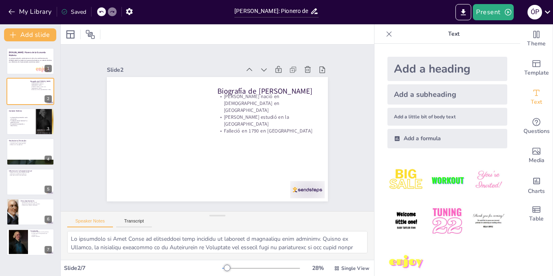
click at [389, 28] on div at bounding box center [389, 34] width 13 height 13
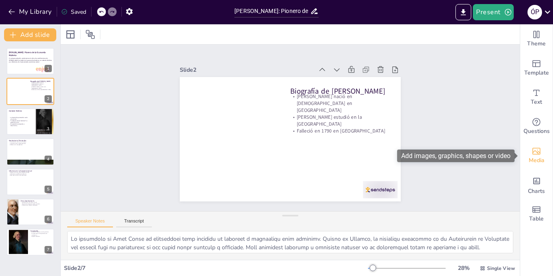
click at [532, 156] on span "Media" at bounding box center [537, 160] width 16 height 9
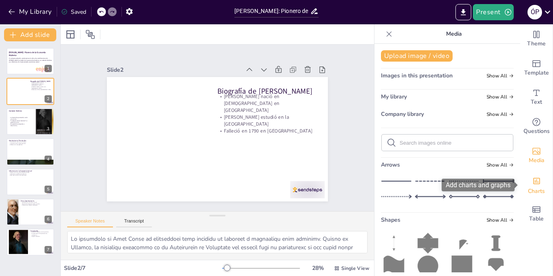
click at [540, 176] on div "Charts" at bounding box center [536, 184] width 32 height 29
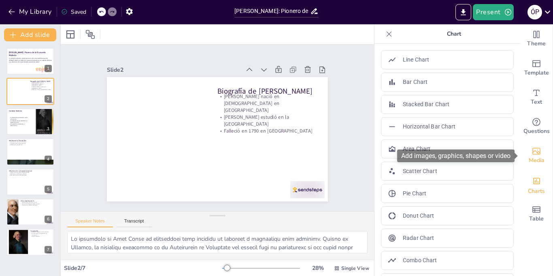
click at [532, 157] on span "Media" at bounding box center [537, 160] width 16 height 9
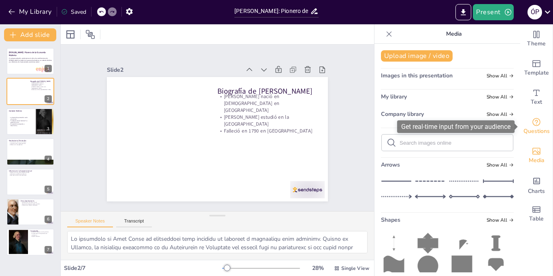
click at [532, 122] on icon "Get real-time input from your audience" at bounding box center [537, 122] width 10 height 10
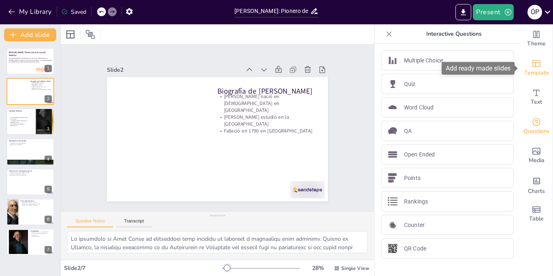
click at [534, 72] on span "Template" at bounding box center [536, 72] width 25 height 9
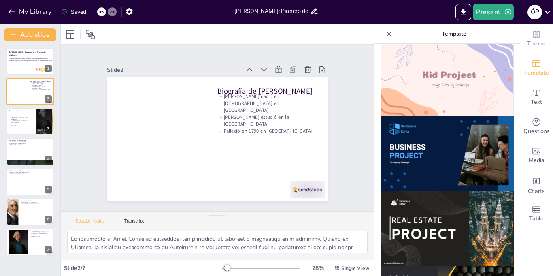
scroll to position [828, 0]
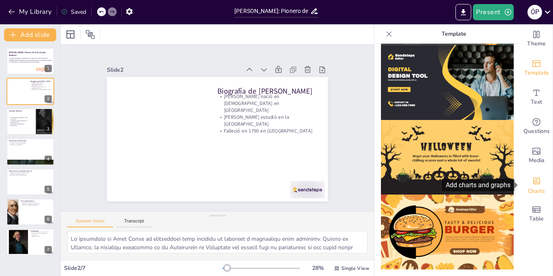
click at [536, 182] on icon "Add charts and graphs" at bounding box center [536, 181] width 7 height 6
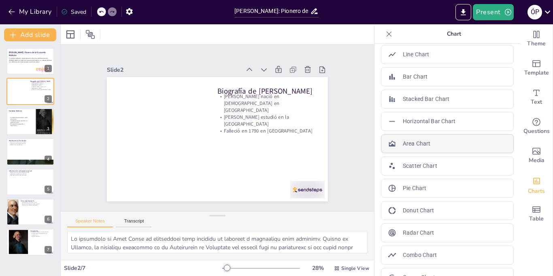
scroll to position [4, 0]
click at [391, 31] on icon at bounding box center [389, 34] width 8 height 8
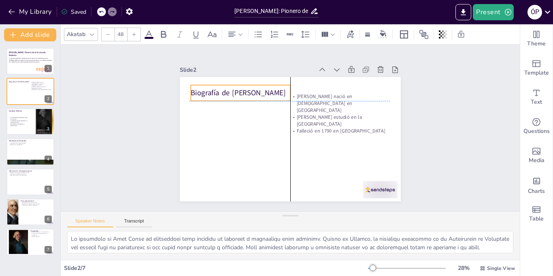
drag, startPoint x: 309, startPoint y: 90, endPoint x: 208, endPoint y: 89, distance: 101.2
click at [208, 89] on p "Biografía de [PERSON_NAME]" at bounding box center [249, 83] width 100 height 31
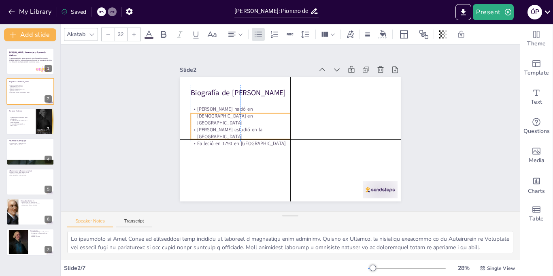
drag, startPoint x: 304, startPoint y: 111, endPoint x: 204, endPoint y: 127, distance: 101.6
click at [204, 127] on p "[PERSON_NAME] estudió en la [GEOGRAPHIC_DATA]" at bounding box center [240, 128] width 100 height 24
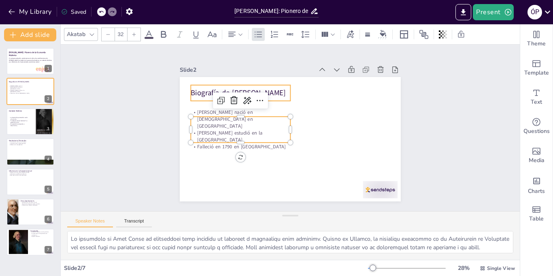
click at [208, 97] on p "Biografía de [PERSON_NAME]" at bounding box center [244, 87] width 100 height 21
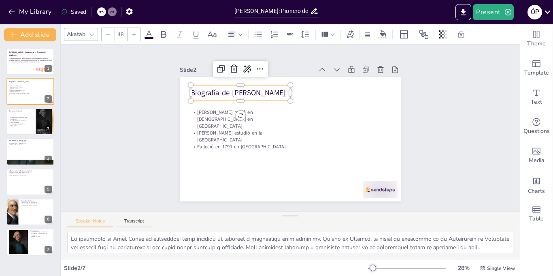
click at [208, 97] on p "Biografía de [PERSON_NAME]" at bounding box center [244, 88] width 100 height 21
click at [208, 97] on p "Biografía de [PERSON_NAME]" at bounding box center [244, 87] width 100 height 21
click at [164, 40] on div at bounding box center [163, 34] width 13 height 13
click at [127, 38] on div "48" at bounding box center [121, 34] width 13 height 13
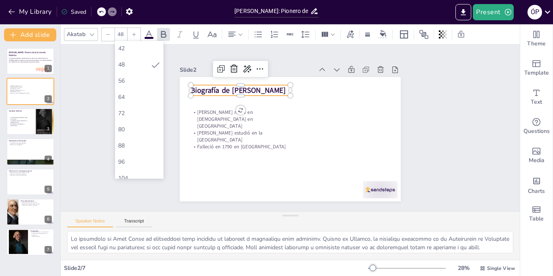
scroll to position [196, 0]
click at [130, 107] on div "72" at bounding box center [139, 112] width 49 height 16
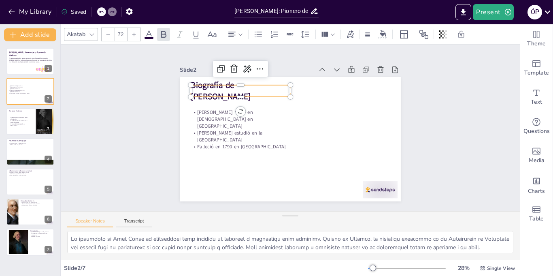
click at [119, 32] on input "72" at bounding box center [120, 34] width 11 height 13
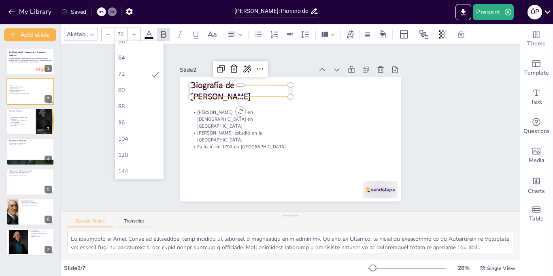
scroll to position [234, 0]
click at [134, 144] on div "104" at bounding box center [139, 138] width 49 height 16
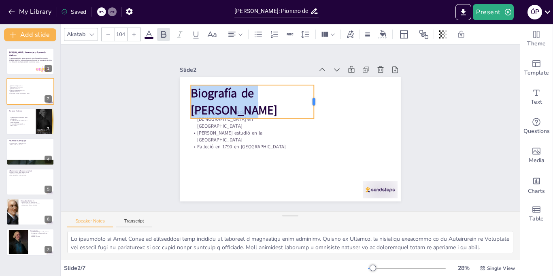
drag, startPoint x: 291, startPoint y: 102, endPoint x: 319, endPoint y: 106, distance: 28.9
click at [319, 106] on div at bounding box center [321, 108] width 13 height 34
drag, startPoint x: 319, startPoint y: 105, endPoint x: 332, endPoint y: 106, distance: 13.4
click at [334, 106] on div at bounding box center [339, 107] width 10 height 34
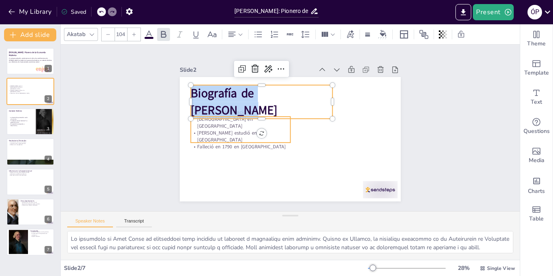
click at [221, 134] on p "[PERSON_NAME] estudió en la [GEOGRAPHIC_DATA]" at bounding box center [240, 131] width 100 height 24
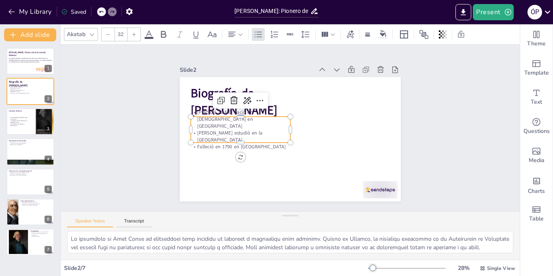
click at [221, 134] on p "[PERSON_NAME] estudió en la [GEOGRAPHIC_DATA]" at bounding box center [240, 126] width 100 height 34
click at [221, 134] on p "[PERSON_NAME] estudió en la [GEOGRAPHIC_DATA]" at bounding box center [241, 137] width 100 height 14
click at [201, 123] on p "[PERSON_NAME] estudió en la [GEOGRAPHIC_DATA]" at bounding box center [240, 126] width 100 height 34
click at [200, 121] on p "[PERSON_NAME] nació en [DEMOGRAPHIC_DATA] en [GEOGRAPHIC_DATA]" at bounding box center [241, 115] width 101 height 31
click at [200, 121] on p "[PERSON_NAME] nació en [DEMOGRAPHIC_DATA] en [GEOGRAPHIC_DATA]" at bounding box center [241, 121] width 100 height 21
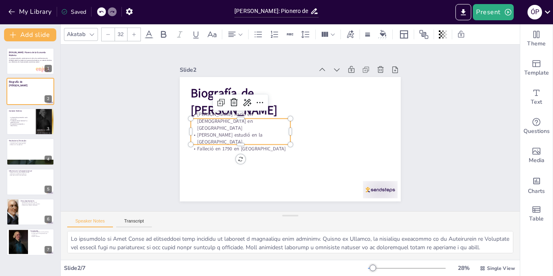
click at [200, 121] on p "[PERSON_NAME] nació en [DEMOGRAPHIC_DATA] en [GEOGRAPHIC_DATA]" at bounding box center [243, 111] width 102 height 41
click at [197, 123] on p "[PERSON_NAME] nació en [DEMOGRAPHIC_DATA] en [GEOGRAPHIC_DATA]" at bounding box center [241, 115] width 101 height 31
click at [198, 120] on p "[PERSON_NAME] nació en [DEMOGRAPHIC_DATA] en [GEOGRAPHIC_DATA]" at bounding box center [241, 115] width 101 height 31
click at [197, 123] on p "[PERSON_NAME] nació en [DEMOGRAPHIC_DATA] en [GEOGRAPHIC_DATA]" at bounding box center [241, 121] width 100 height 21
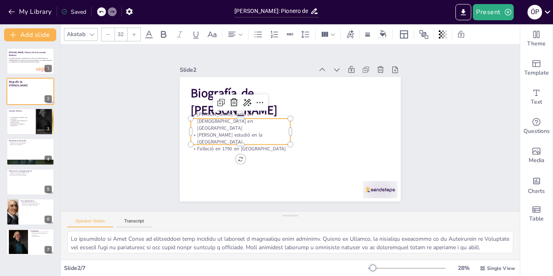
click at [197, 123] on p "[PERSON_NAME] nació en [DEMOGRAPHIC_DATA] en [GEOGRAPHIC_DATA]" at bounding box center [241, 115] width 101 height 31
click at [123, 43] on div "Akatab 32" at bounding box center [290, 34] width 459 height 20
click at [123, 40] on input "32" at bounding box center [120, 34] width 11 height 13
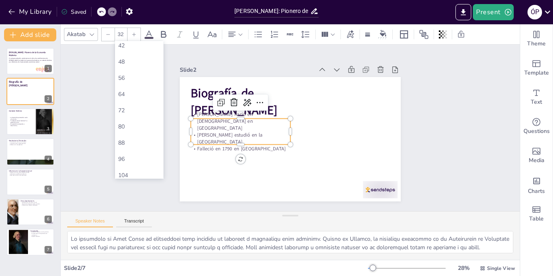
scroll to position [199, 0]
click at [148, 93] on div "64" at bounding box center [139, 93] width 42 height 8
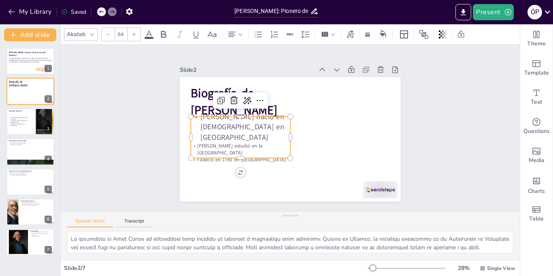
click at [223, 141] on p "[PERSON_NAME] estudió en la [GEOGRAPHIC_DATA]" at bounding box center [237, 138] width 100 height 34
click at [223, 141] on p "[PERSON_NAME] estudió en la [GEOGRAPHIC_DATA]" at bounding box center [238, 144] width 100 height 24
click at [223, 141] on p "[PERSON_NAME] estudió en la [GEOGRAPHIC_DATA]" at bounding box center [236, 122] width 93 height 62
click at [124, 36] on input "32" at bounding box center [120, 34] width 11 height 13
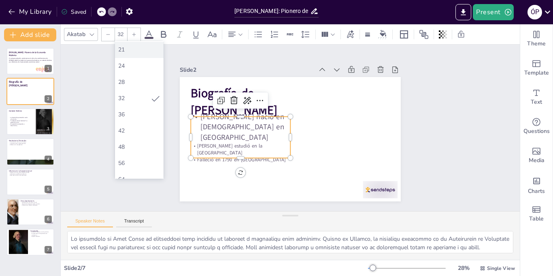
scroll to position [114, 0]
click at [143, 167] on div "56" at bounding box center [139, 161] width 49 height 16
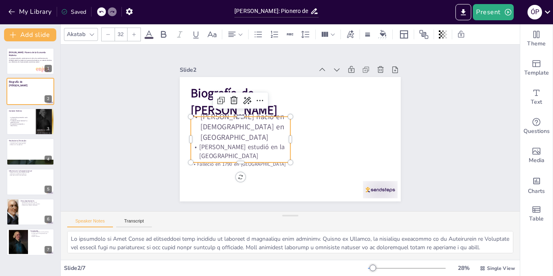
click at [231, 157] on p "Falleció en 1790 en [GEOGRAPHIC_DATA]" at bounding box center [237, 158] width 100 height 17
click at [231, 160] on p "Falleció en 1790 en [GEOGRAPHIC_DATA]" at bounding box center [241, 163] width 100 height 7
click at [128, 33] on div at bounding box center [134, 34] width 13 height 13
click at [126, 34] on input "33" at bounding box center [120, 34] width 11 height 13
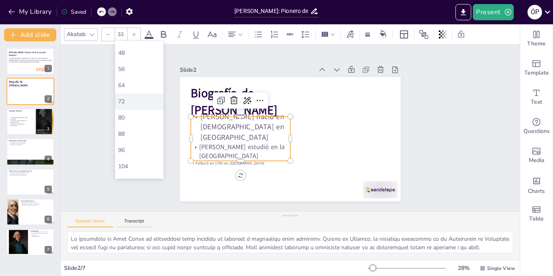
scroll to position [210, 0]
click at [139, 67] on div "56" at bounding box center [139, 66] width 42 height 8
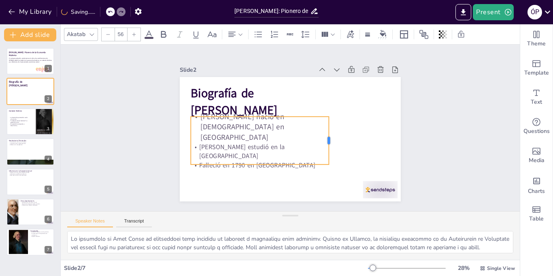
drag, startPoint x: 290, startPoint y: 142, endPoint x: 329, endPoint y: 145, distance: 38.6
click at [329, 145] on div at bounding box center [330, 145] width 11 height 48
click at [204, 122] on p "[PERSON_NAME] nació en [DEMOGRAPHIC_DATA] en [GEOGRAPHIC_DATA]" at bounding box center [260, 123] width 140 height 45
click at [202, 125] on p "[PERSON_NAME] nació en [DEMOGRAPHIC_DATA] en [GEOGRAPHIC_DATA]" at bounding box center [260, 123] width 140 height 45
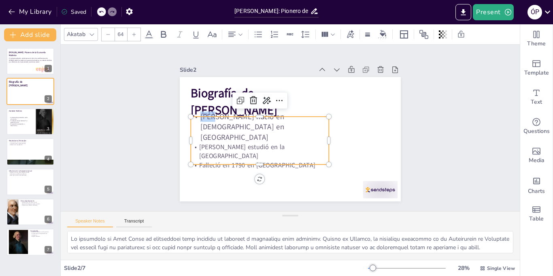
click at [202, 125] on p "[PERSON_NAME] nació en [DEMOGRAPHIC_DATA] en [GEOGRAPHIC_DATA]" at bounding box center [260, 120] width 141 height 59
click at [202, 125] on p "[PERSON_NAME] nació en [DEMOGRAPHIC_DATA] en [GEOGRAPHIC_DATA]" at bounding box center [261, 117] width 141 height 72
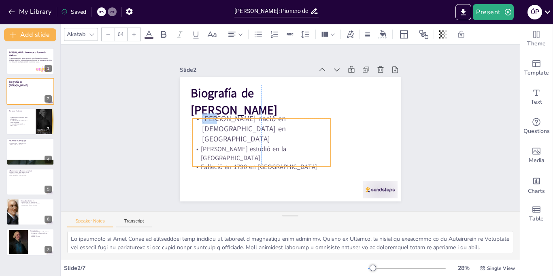
click at [202, 125] on p "[PERSON_NAME] nació en [DEMOGRAPHIC_DATA] en [GEOGRAPHIC_DATA]" at bounding box center [261, 125] width 140 height 45
type input "56"
click at [206, 134] on p "[PERSON_NAME] estudió en la [GEOGRAPHIC_DATA]" at bounding box center [258, 150] width 139 height 32
click at [206, 134] on p "[PERSON_NAME] estudió en la [GEOGRAPHIC_DATA]" at bounding box center [256, 146] width 138 height 46
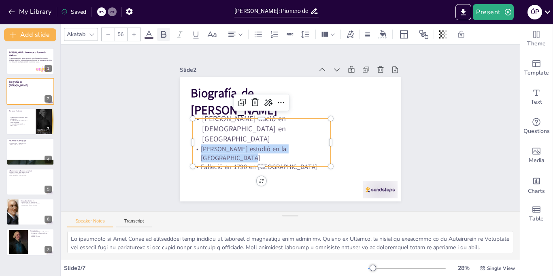
click at [162, 37] on icon at bounding box center [164, 35] width 10 height 10
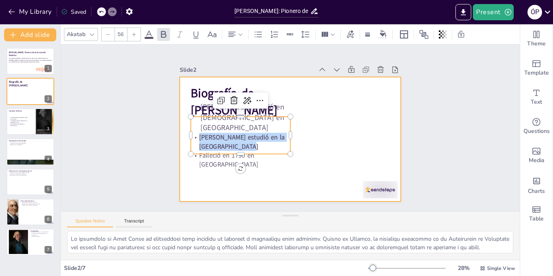
click at [358, 174] on div at bounding box center [290, 139] width 221 height 124
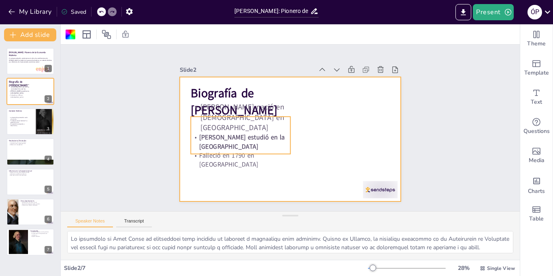
click at [240, 155] on div "Biografía de [PERSON_NAME] [PERSON_NAME] nació en [DEMOGRAPHIC_DATA] en [GEOGRA…" at bounding box center [290, 139] width 221 height 124
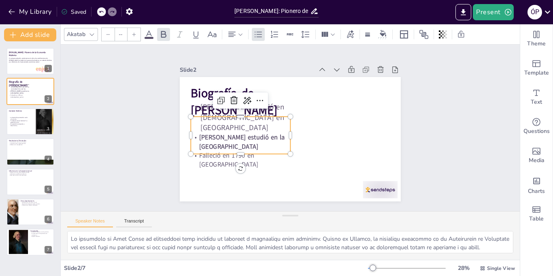
click at [240, 155] on div at bounding box center [235, 146] width 99 height 27
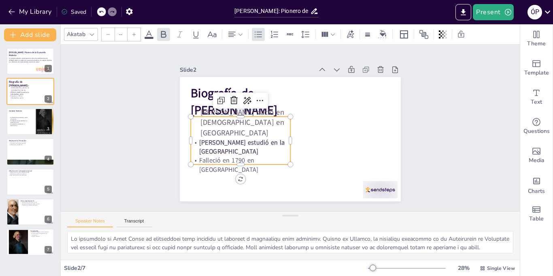
click at [240, 155] on p "Falleció en 1790 en [GEOGRAPHIC_DATA]" at bounding box center [237, 159] width 101 height 28
click at [241, 156] on p "Falleció en 1790 en [GEOGRAPHIC_DATA]" at bounding box center [233, 153] width 101 height 38
click at [241, 156] on p "Falleció en 1790 en [GEOGRAPHIC_DATA]" at bounding box center [237, 159] width 101 height 28
click at [162, 31] on icon at bounding box center [163, 34] width 5 height 7
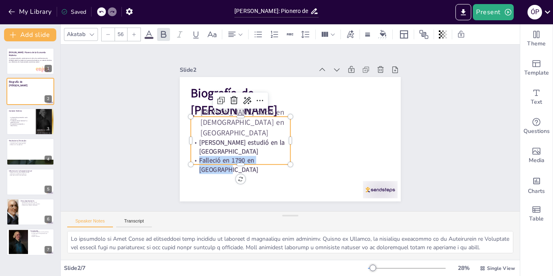
click at [222, 124] on p "[PERSON_NAME] nació en [DEMOGRAPHIC_DATA] en [GEOGRAPHIC_DATA]" at bounding box center [241, 117] width 102 height 41
type input "64"
click at [222, 124] on p "[PERSON_NAME] nació en [DEMOGRAPHIC_DATA] en [GEOGRAPHIC_DATA]" at bounding box center [241, 117] width 102 height 41
click at [222, 124] on p "[PERSON_NAME] nació en [DEMOGRAPHIC_DATA] en [GEOGRAPHIC_DATA]" at bounding box center [241, 116] width 102 height 41
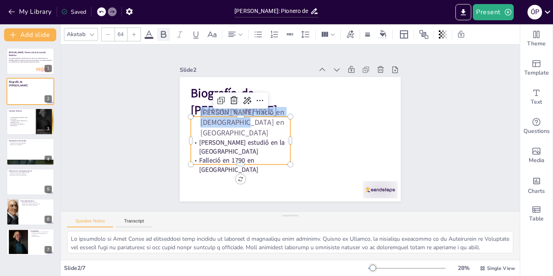
click at [169, 36] on div at bounding box center [163, 34] width 13 height 13
click at [160, 79] on div "Slide 1 [PERSON_NAME]: Pionero de la Economía Moderna En esta presentación, exp…" at bounding box center [290, 128] width 280 height 174
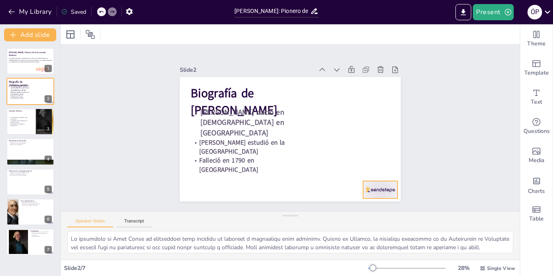
click at [379, 195] on div at bounding box center [365, 207] width 37 height 24
click at [45, 123] on div at bounding box center [45, 122] width 19 height 30
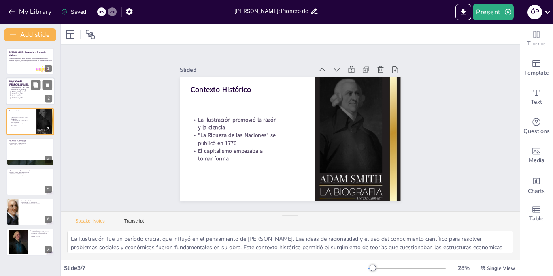
click at [36, 99] on div at bounding box center [30, 92] width 49 height 28
type textarea "Lo ipsumdolo si Amet Conse ad elitseddoei temp incididu ut laboreet d magnaaliq…"
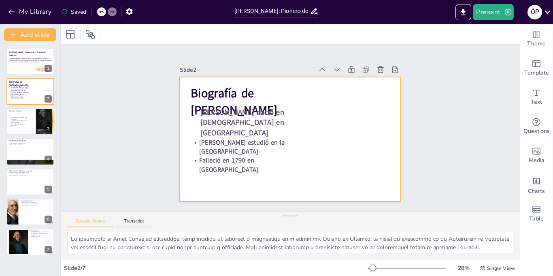
click at [396, 139] on div at bounding box center [289, 139] width 233 height 147
click at [398, 86] on div at bounding box center [404, 92] width 13 height 13
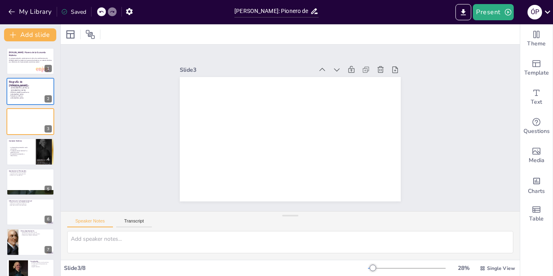
click at [110, 12] on icon at bounding box center [112, 11] width 5 height 5
click at [103, 12] on icon at bounding box center [101, 11] width 5 height 5
type textarea "Lo ipsumdolo si Amet Conse ad elitseddoei temp incididu ut laboreet d magnaaliq…"
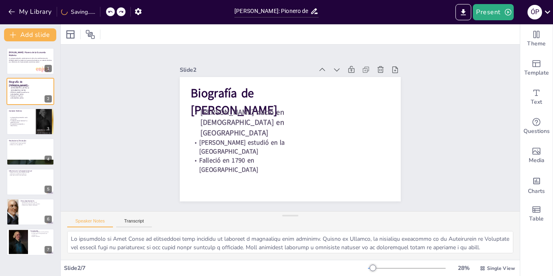
click at [103, 13] on div "My Library Saving......" at bounding box center [73, 11] width 146 height 15
click at [112, 11] on icon at bounding box center [112, 11] width 5 height 5
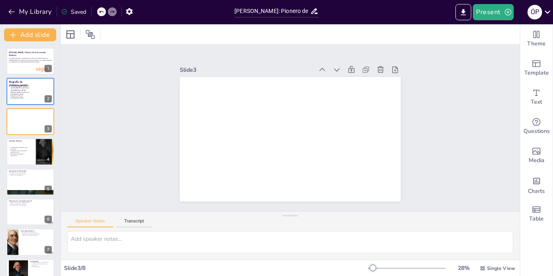
click at [107, 12] on div at bounding box center [106, 11] width 19 height 9
click at [99, 11] on icon at bounding box center [101, 11] width 5 height 5
type textarea "Lo ipsumdolo si Amet Conse ad elitseddoei temp incididu ut laboreet d magnaaliq…"
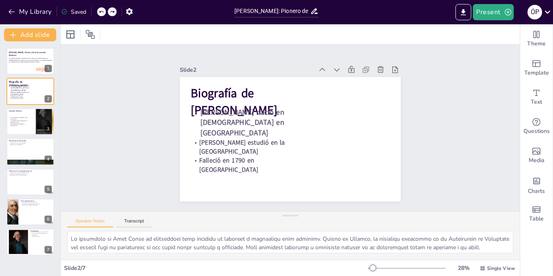
click at [99, 11] on icon at bounding box center [101, 11] width 5 height 5
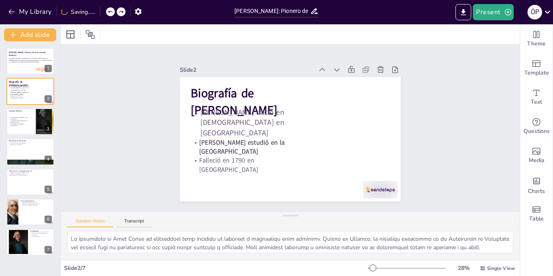
click at [99, 11] on div "My Library Saving......" at bounding box center [73, 11] width 146 height 15
click at [99, 11] on icon at bounding box center [101, 11] width 5 height 5
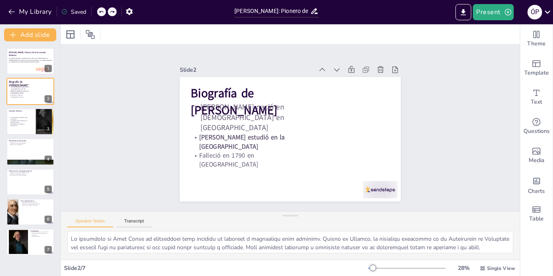
click at [99, 11] on icon at bounding box center [101, 11] width 5 height 5
click at [99, 11] on div "My Library Saving......" at bounding box center [73, 11] width 146 height 15
click at [108, 13] on div at bounding box center [112, 11] width 9 height 9
click at [101, 12] on icon at bounding box center [101, 12] width 4 height 2
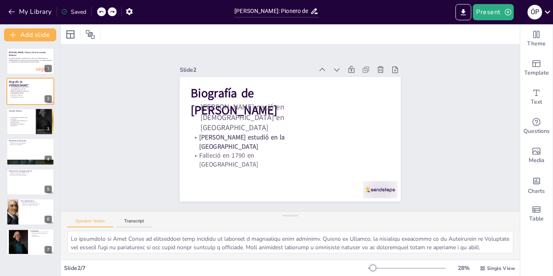
click at [101, 12] on icon at bounding box center [101, 12] width 4 height 2
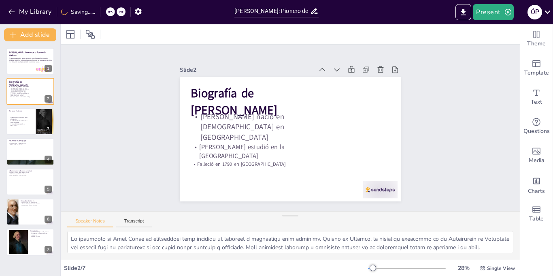
click at [100, 12] on div at bounding box center [100, 12] width 0 height 10
click at [117, 11] on div at bounding box center [121, 11] width 9 height 9
click at [108, 12] on div at bounding box center [110, 11] width 9 height 9
click at [103, 13] on icon at bounding box center [101, 11] width 5 height 5
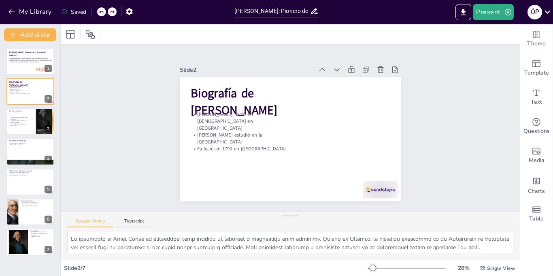
click at [103, 13] on icon at bounding box center [101, 11] width 5 height 5
click at [103, 13] on div "My Library Saving......" at bounding box center [73, 11] width 146 height 15
click at [103, 13] on icon at bounding box center [101, 11] width 5 height 5
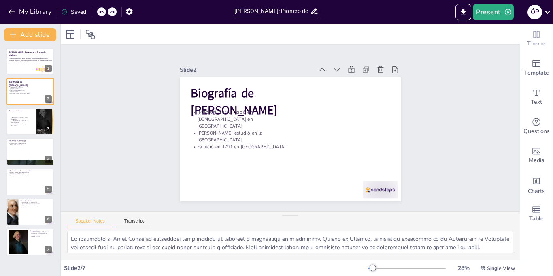
click at [103, 13] on icon at bounding box center [101, 11] width 5 height 5
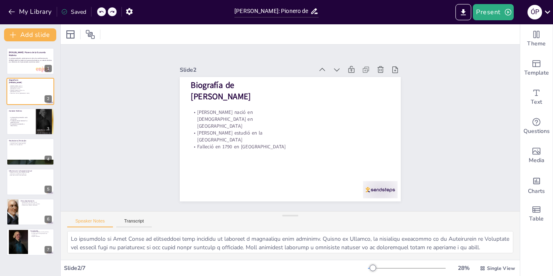
click at [103, 13] on icon at bounding box center [101, 11] width 5 height 5
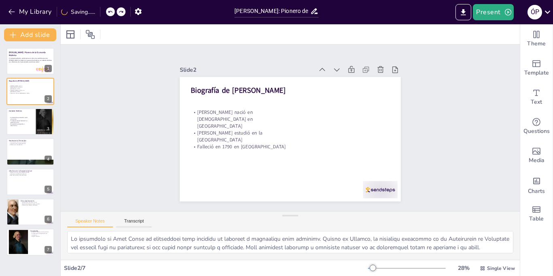
click at [110, 11] on icon at bounding box center [110, 12] width 4 height 2
click at [102, 11] on icon at bounding box center [101, 12] width 4 height 2
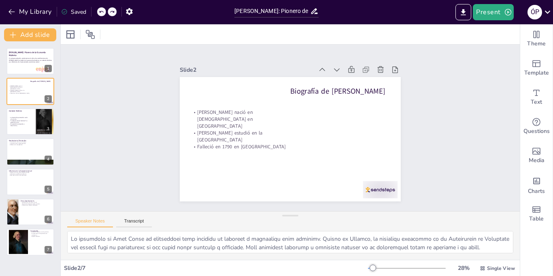
click at [102, 11] on icon at bounding box center [101, 12] width 4 height 2
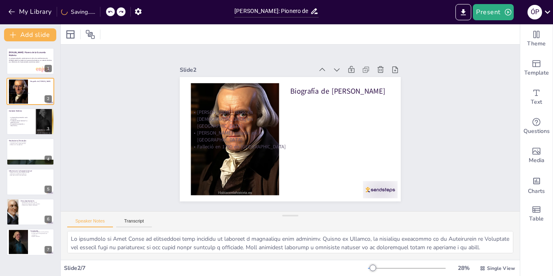
click at [102, 11] on div "My Library Saving......" at bounding box center [73, 11] width 146 height 15
click at [114, 11] on icon at bounding box center [112, 12] width 4 height 2
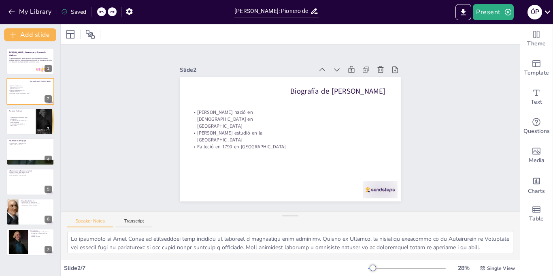
click at [103, 13] on icon at bounding box center [101, 11] width 5 height 5
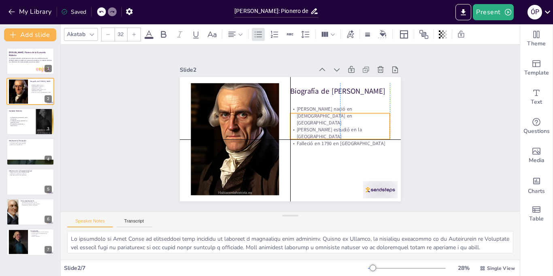
drag, startPoint x: 215, startPoint y: 131, endPoint x: 312, endPoint y: 126, distance: 96.9
click at [312, 126] on p "[PERSON_NAME] estudió en la [GEOGRAPHIC_DATA]" at bounding box center [339, 138] width 100 height 24
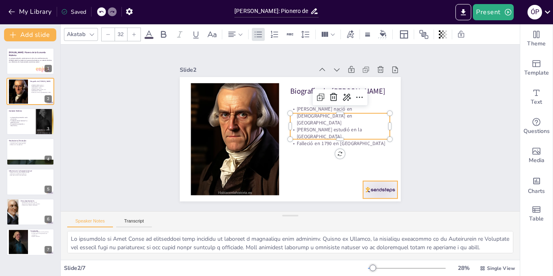
click at [373, 195] on div at bounding box center [365, 207] width 37 height 24
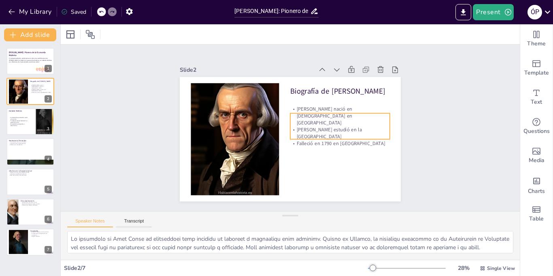
click at [345, 140] on p "Falleció en 1790 en [GEOGRAPHIC_DATA]" at bounding box center [338, 148] width 100 height 17
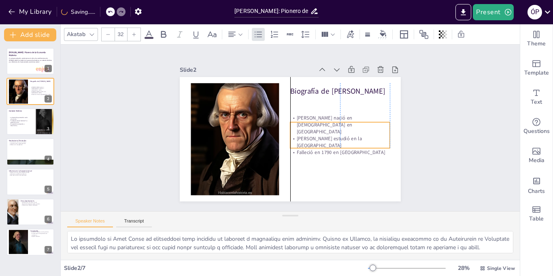
drag, startPoint x: 339, startPoint y: 138, endPoint x: 342, endPoint y: 148, distance: 10.1
click at [342, 149] on p "Falleció en 1790 en [GEOGRAPHIC_DATA]" at bounding box center [337, 157] width 100 height 17
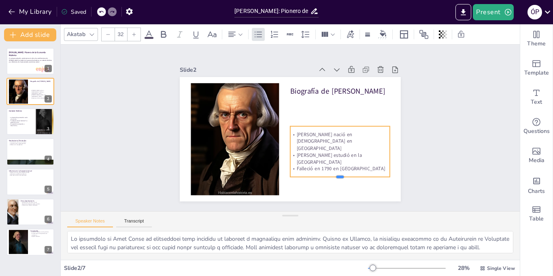
drag, startPoint x: 340, startPoint y: 152, endPoint x: 343, endPoint y: 177, distance: 25.0
click at [343, 177] on div at bounding box center [335, 185] width 100 height 17
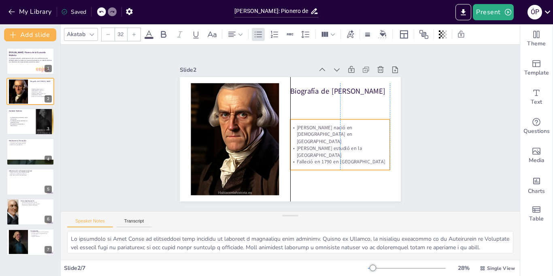
drag, startPoint x: 342, startPoint y: 140, endPoint x: 340, endPoint y: 133, distance: 7.8
click at [340, 133] on p "[PERSON_NAME] nació en [DEMOGRAPHIC_DATA] en [GEOGRAPHIC_DATA]" at bounding box center [339, 139] width 101 height 31
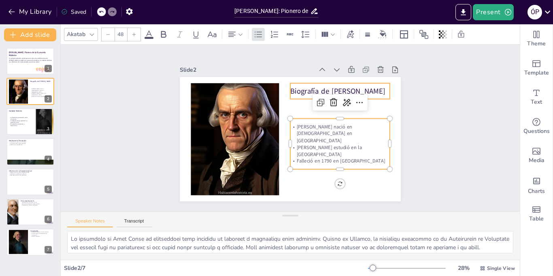
click at [308, 86] on p "Biografía de [PERSON_NAME]" at bounding box center [343, 96] width 100 height 21
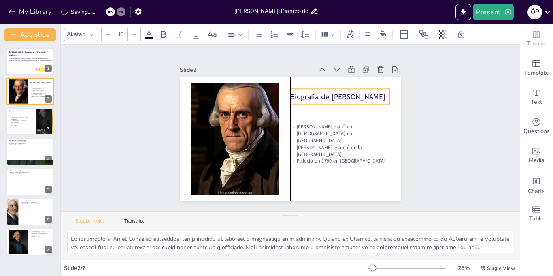
drag, startPoint x: 308, startPoint y: 85, endPoint x: 308, endPoint y: 91, distance: 5.7
click at [308, 92] on p "Biografía de [PERSON_NAME]" at bounding box center [346, 107] width 100 height 31
click at [310, 93] on p "Biografía de [PERSON_NAME]" at bounding box center [343, 102] width 100 height 21
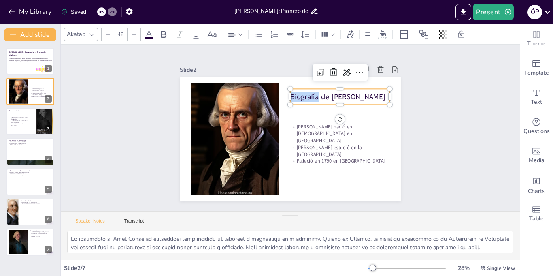
click at [310, 93] on p "Biografía de [PERSON_NAME]" at bounding box center [343, 102] width 100 height 21
click at [310, 93] on p "Biografía de [PERSON_NAME]" at bounding box center [347, 113] width 98 height 40
click at [165, 40] on div at bounding box center [163, 34] width 13 height 13
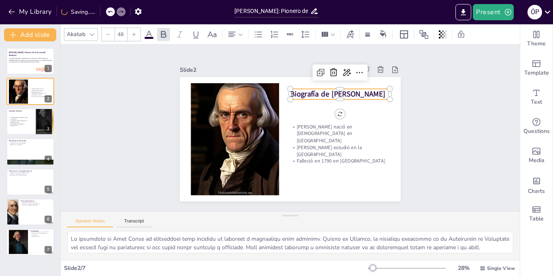
click at [124, 36] on input "48" at bounding box center [120, 34] width 11 height 13
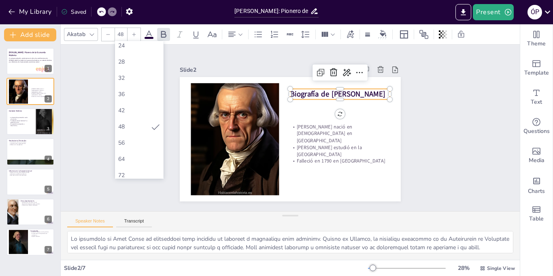
scroll to position [135, 0]
click at [134, 153] on div "64" at bounding box center [139, 157] width 42 height 8
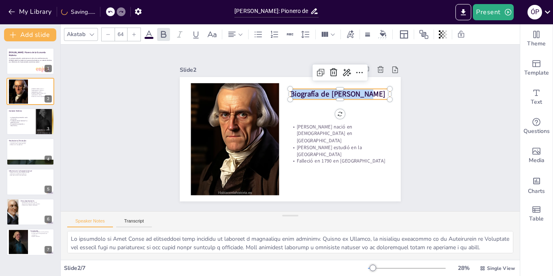
click at [118, 37] on input "64" at bounding box center [120, 34] width 11 height 13
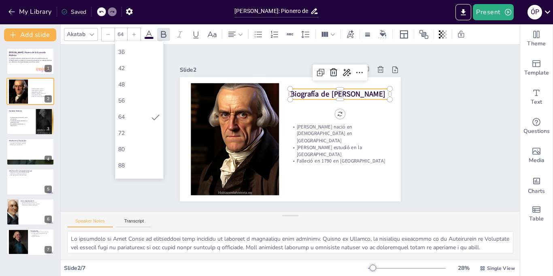
scroll to position [206, 0]
click at [127, 119] on div "80" at bounding box center [139, 119] width 42 height 8
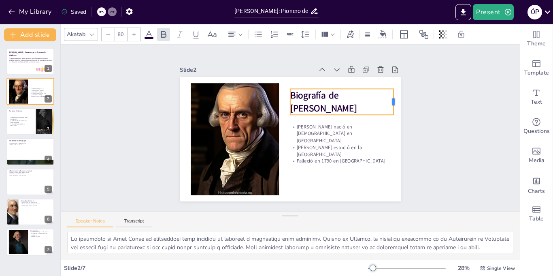
click at [393, 114] on div "Biografía de [PERSON_NAME]" at bounding box center [343, 107] width 105 height 36
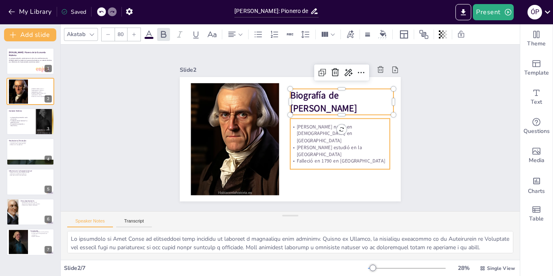
click at [358, 145] on p "[PERSON_NAME] estudió en la [GEOGRAPHIC_DATA]" at bounding box center [334, 160] width 100 height 34
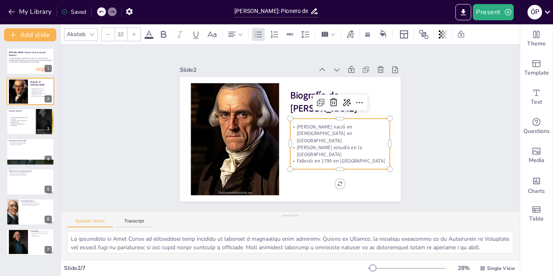
click at [358, 145] on p "[PERSON_NAME] estudió en la [GEOGRAPHIC_DATA]" at bounding box center [337, 156] width 100 height 24
click at [300, 135] on p "[PERSON_NAME] nació en [DEMOGRAPHIC_DATA] en [GEOGRAPHIC_DATA]" at bounding box center [340, 133] width 100 height 21
click at [300, 135] on p "[PERSON_NAME] nació en [DEMOGRAPHIC_DATA] en [GEOGRAPHIC_DATA]" at bounding box center [339, 138] width 101 height 31
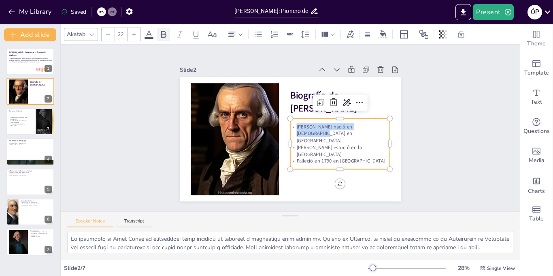
click at [161, 37] on icon at bounding box center [163, 34] width 5 height 7
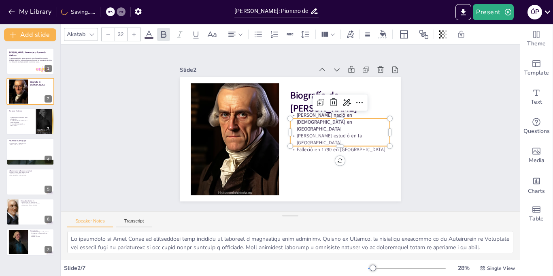
click at [131, 34] on div at bounding box center [134, 34] width 13 height 13
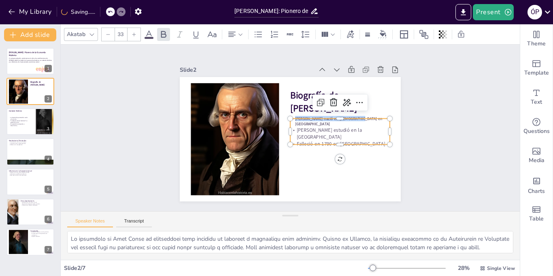
click at [131, 34] on div at bounding box center [134, 34] width 13 height 13
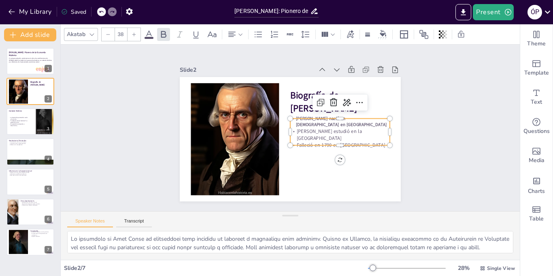
click at [120, 39] on input "38" at bounding box center [120, 34] width 11 height 13
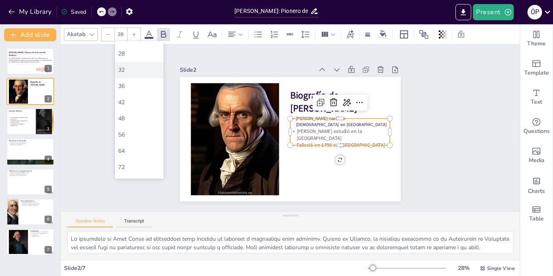
scroll to position [144, 0]
click at [131, 133] on div "56" at bounding box center [139, 132] width 42 height 8
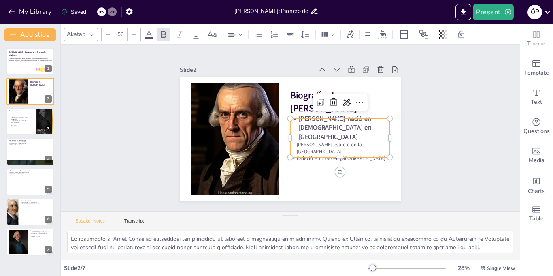
click at [319, 141] on p "[PERSON_NAME] estudió en la [GEOGRAPHIC_DATA]" at bounding box center [335, 158] width 100 height 34
click at [319, 141] on p "[PERSON_NAME] estudió en la [GEOGRAPHIC_DATA]" at bounding box center [337, 153] width 100 height 24
click at [121, 34] on input "32" at bounding box center [120, 34] width 11 height 13
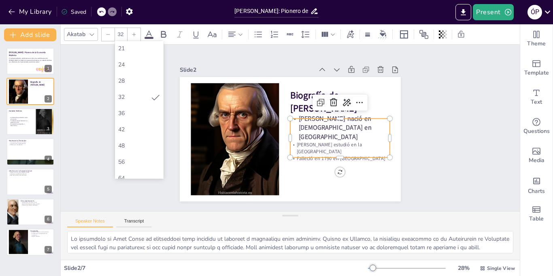
scroll to position [114, 0]
click at [141, 162] on div "56" at bounding box center [139, 161] width 42 height 8
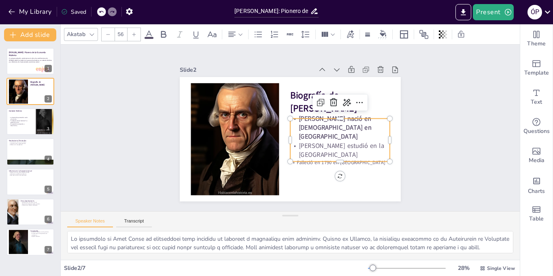
click at [315, 160] on p "Falleció en 1790 en [GEOGRAPHIC_DATA]" at bounding box center [336, 167] width 100 height 17
click at [315, 160] on p "Falleció en 1790 en [GEOGRAPHIC_DATA]" at bounding box center [331, 172] width 99 height 28
click at [119, 38] on input "32" at bounding box center [120, 34] width 11 height 13
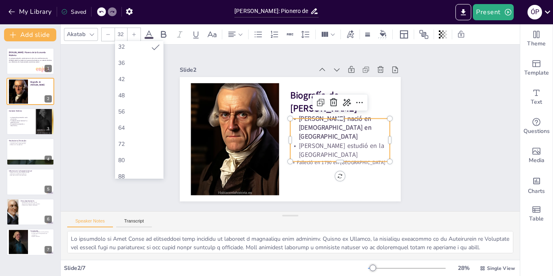
scroll to position [174, 0]
click at [156, 101] on div "56" at bounding box center [139, 102] width 42 height 8
type input "56"
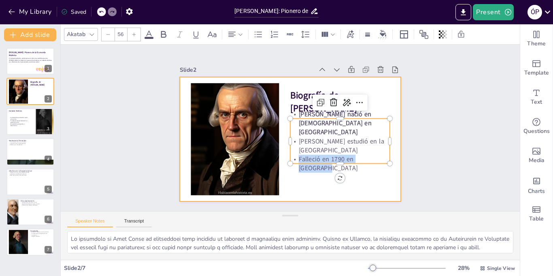
click at [292, 181] on div at bounding box center [289, 139] width 233 height 147
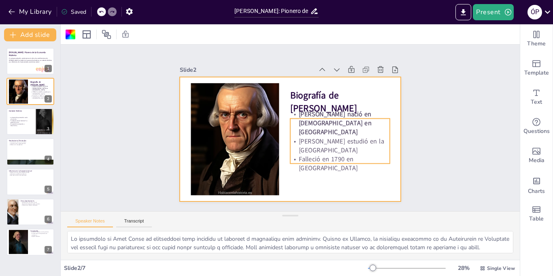
click at [317, 145] on p "[PERSON_NAME] estudió en la [GEOGRAPHIC_DATA]" at bounding box center [337, 150] width 101 height 28
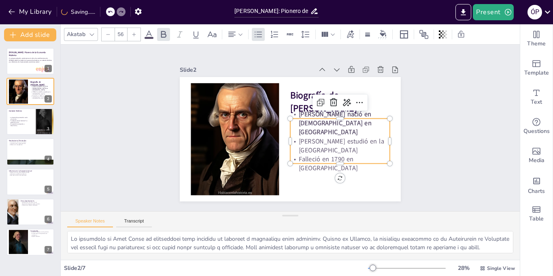
click at [317, 145] on p "[PERSON_NAME] estudió en la [GEOGRAPHIC_DATA]" at bounding box center [335, 155] width 101 height 38
click at [159, 36] on icon at bounding box center [164, 35] width 10 height 10
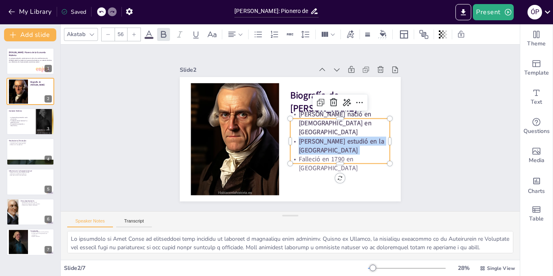
click at [312, 161] on p "Falleció en 1790 en [GEOGRAPHIC_DATA]" at bounding box center [335, 168] width 101 height 28
click at [312, 161] on p "Falleció en 1790 en [GEOGRAPHIC_DATA]" at bounding box center [331, 173] width 101 height 38
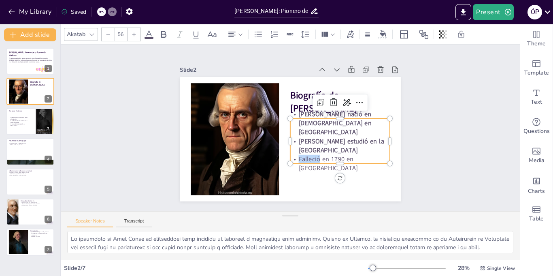
click at [312, 161] on p "Falleció en 1790 en [GEOGRAPHIC_DATA]" at bounding box center [331, 173] width 101 height 38
click at [162, 26] on div "Akatab 56" at bounding box center [290, 34] width 459 height 20
click at [165, 28] on div at bounding box center [163, 34] width 13 height 13
click at [155, 108] on div "Slide 1 [PERSON_NAME]: Pionero de la Economía Moderna En esta presentación, exp…" at bounding box center [290, 127] width 474 height 213
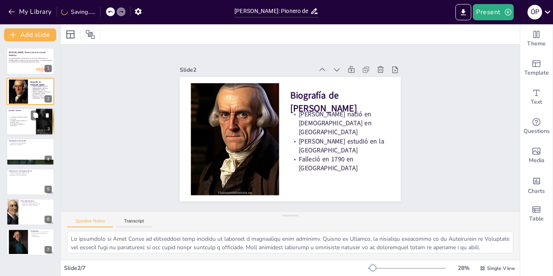
click at [38, 133] on div at bounding box center [45, 122] width 19 height 30
type textarea "La Ilustración fue un período crucial que influyó en el pensamiento de [PERSON_…"
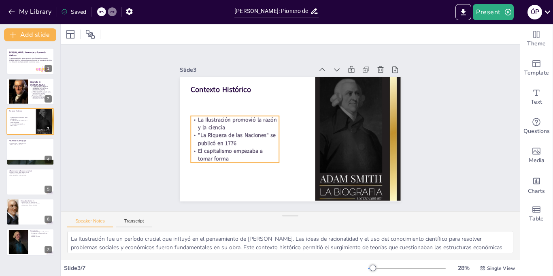
click at [206, 124] on strong "La Ilustración promovió la razón y la ciencia" at bounding box center [238, 115] width 80 height 18
click at [206, 121] on strong "La Ilustración promovió la razón y la ciencia" at bounding box center [239, 109] width 80 height 24
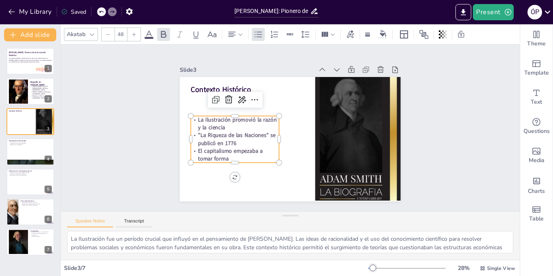
click at [206, 121] on span "La Ilustración promovió la razón y la ciencia" at bounding box center [239, 109] width 80 height 24
click at [164, 33] on icon at bounding box center [164, 35] width 10 height 10
click at [132, 33] on icon at bounding box center [134, 34] width 5 height 5
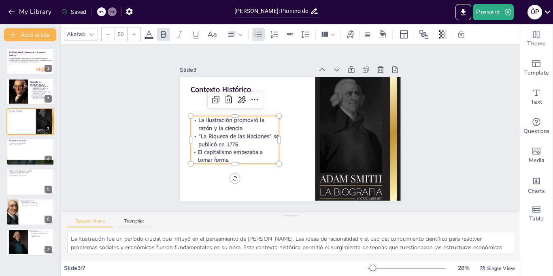
click at [132, 33] on icon at bounding box center [134, 34] width 5 height 5
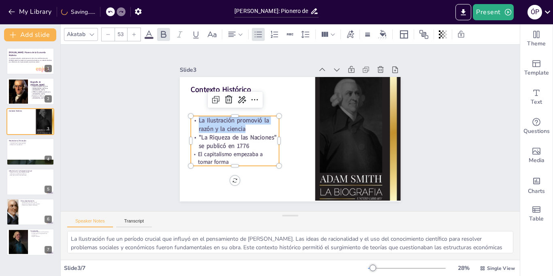
click at [132, 33] on icon at bounding box center [134, 34] width 5 height 5
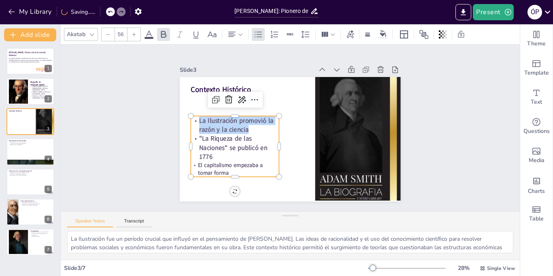
click at [132, 33] on icon at bounding box center [134, 34] width 5 height 5
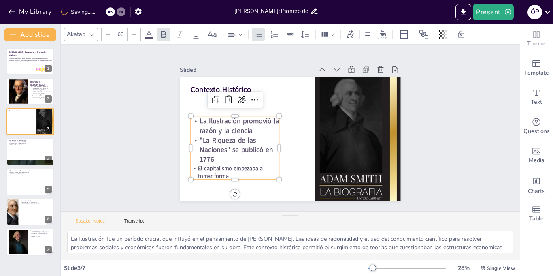
click at [132, 33] on icon at bounding box center [134, 34] width 5 height 5
click at [202, 147] on span ""La Riqueza de las Naciones" se publicó en 1776" at bounding box center [232, 134] width 77 height 34
click at [202, 147] on span ""La Riqueza de las Naciones" se publicó en 1776" at bounding box center [235, 141] width 76 height 30
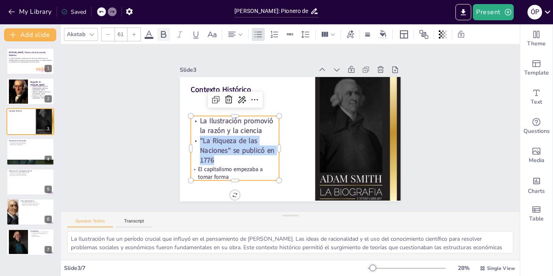
click at [163, 32] on icon at bounding box center [164, 35] width 10 height 10
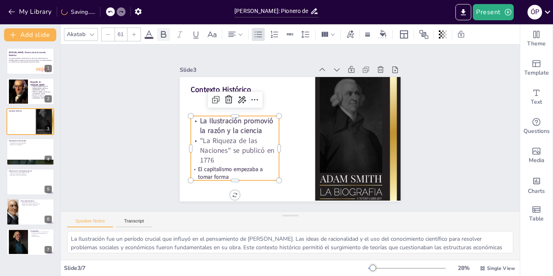
click at [163, 32] on icon at bounding box center [164, 35] width 10 height 10
click at [139, 39] on div at bounding box center [134, 34] width 13 height 13
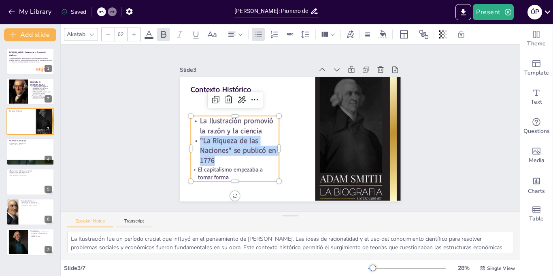
click at [139, 39] on div at bounding box center [134, 34] width 13 height 13
click at [209, 176] on span "El capitalismo empezaba a tomar forma" at bounding box center [226, 166] width 66 height 19
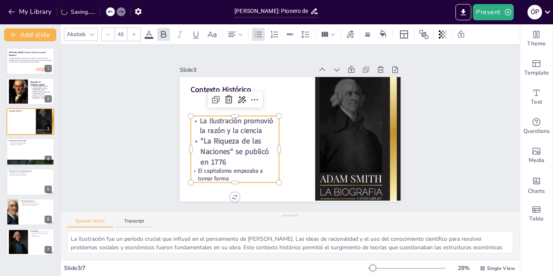
click at [209, 168] on span "El capitalismo empezaba a tomar forma" at bounding box center [222, 157] width 67 height 21
click at [135, 30] on div at bounding box center [134, 34] width 13 height 13
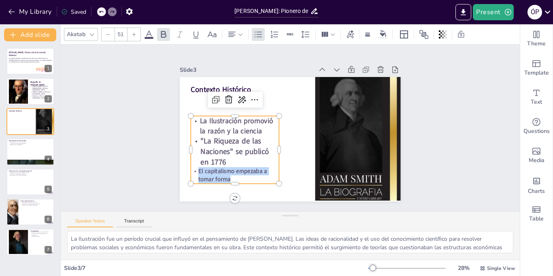
click at [135, 30] on div at bounding box center [134, 34] width 13 height 13
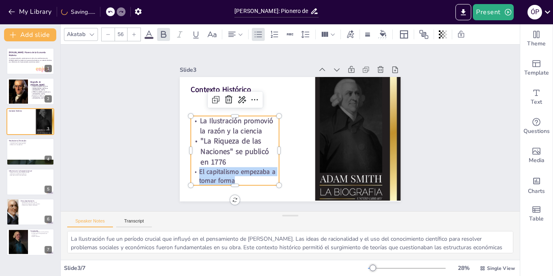
click at [135, 30] on div at bounding box center [134, 34] width 13 height 13
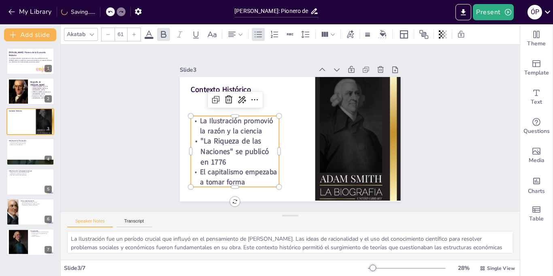
click at [135, 30] on div at bounding box center [134, 34] width 13 height 13
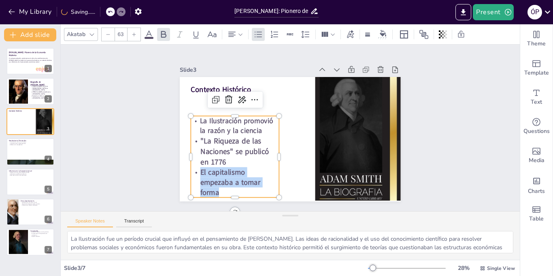
click at [135, 30] on div at bounding box center [134, 34] width 13 height 13
type input "64"
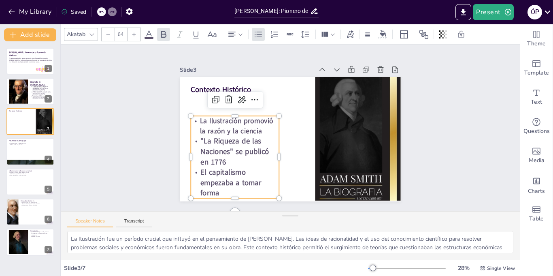
click at [174, 121] on div "Slide 1 [PERSON_NAME]: Pionero de la Economía Moderna En esta presentación, exp…" at bounding box center [290, 128] width 280 height 174
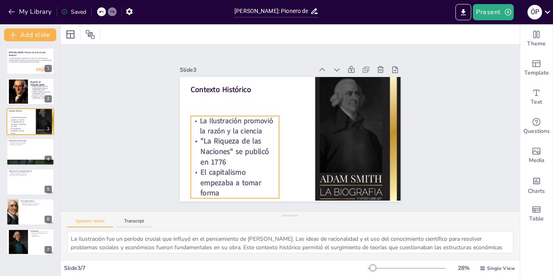
click at [219, 130] on span "La Ilustración promovió la razón y la ciencia" at bounding box center [238, 114] width 76 height 32
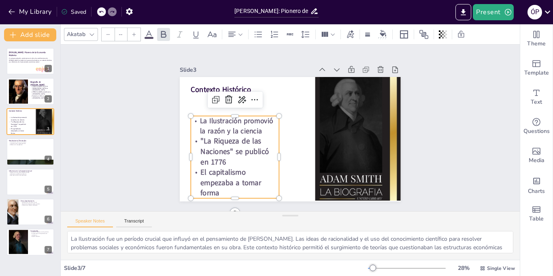
click at [219, 132] on span "La Ilustración promovió la razón y la ciencia" at bounding box center [237, 119] width 75 height 26
click at [133, 34] on icon at bounding box center [134, 34] width 5 height 5
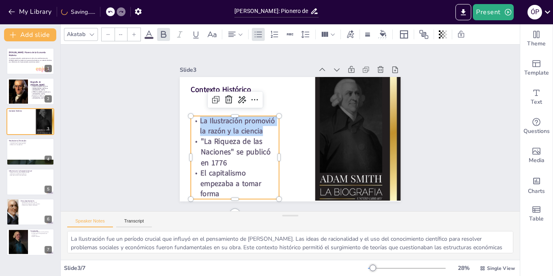
click at [133, 34] on icon at bounding box center [134, 34] width 5 height 5
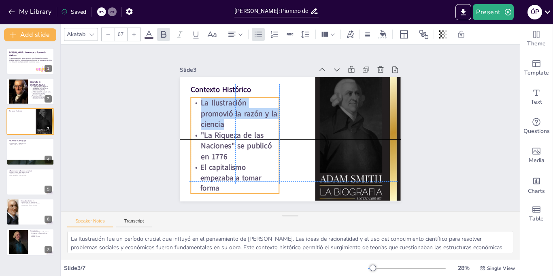
click at [203, 112] on span "La Ilustración promovió la razón y la ciencia" at bounding box center [240, 105] width 79 height 34
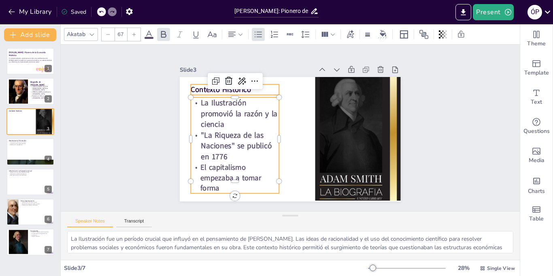
click at [201, 91] on strong "Contexto Histórico" at bounding box center [225, 82] width 61 height 16
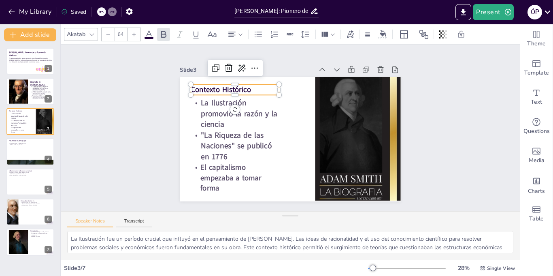
click at [201, 91] on strong "Contexto Histórico" at bounding box center [225, 82] width 61 height 16
click at [137, 36] on div at bounding box center [134, 34] width 13 height 13
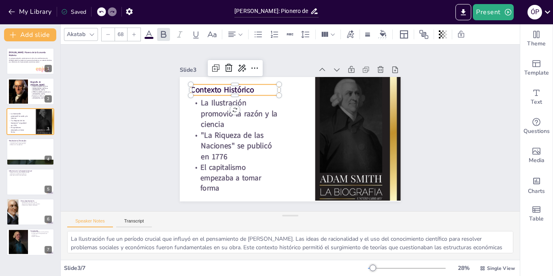
click at [137, 36] on div at bounding box center [134, 34] width 13 height 13
type input "71"
click at [143, 78] on div "Slide 1 [PERSON_NAME]: Pionero de la Economía Moderna En esta presentación, exp…" at bounding box center [290, 128] width 459 height 166
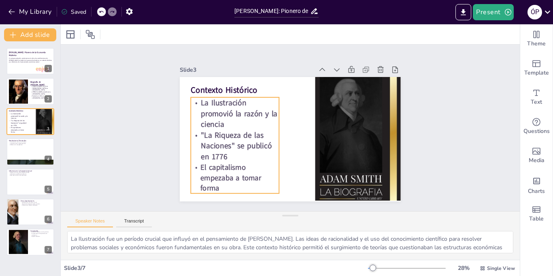
click at [196, 108] on p "La Ilustración promovió la razón y la ciencia" at bounding box center [236, 107] width 91 height 41
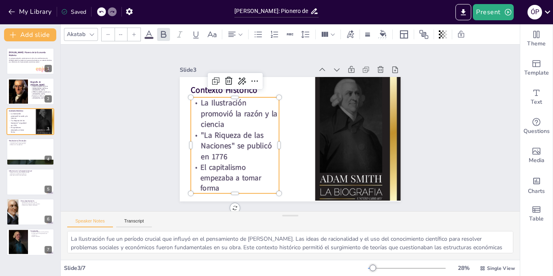
click at [196, 108] on p "La Ilustración promovió la razón y la ciencia" at bounding box center [236, 107] width 91 height 41
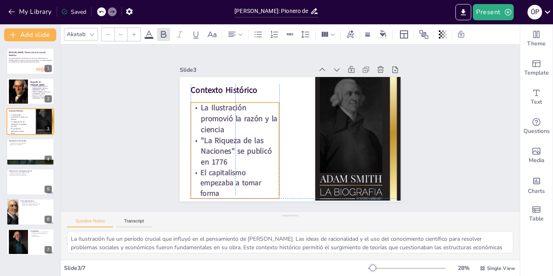
click at [195, 110] on p "La Ilustración promovió la razón y la ciencia" at bounding box center [237, 107] width 93 height 50
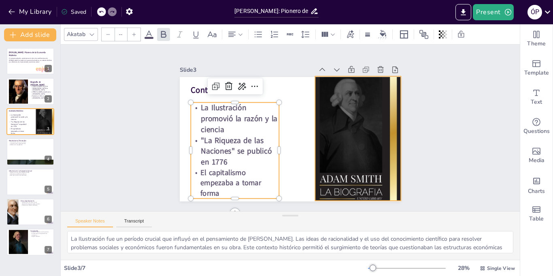
click at [327, 117] on div at bounding box center [353, 157] width 112 height 152
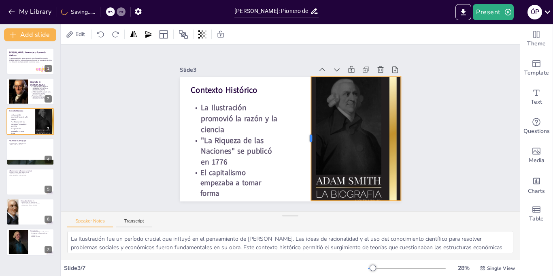
drag, startPoint x: 313, startPoint y: 137, endPoint x: 308, endPoint y: 138, distance: 4.2
click at [308, 138] on div at bounding box center [306, 140] width 19 height 124
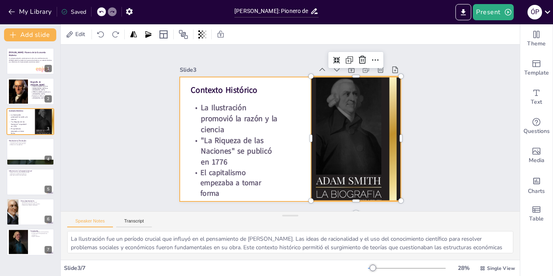
click at [296, 134] on div at bounding box center [289, 139] width 233 height 147
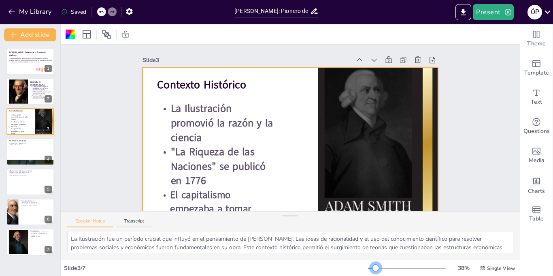
click at [375, 268] on div at bounding box center [375, 267] width 6 height 6
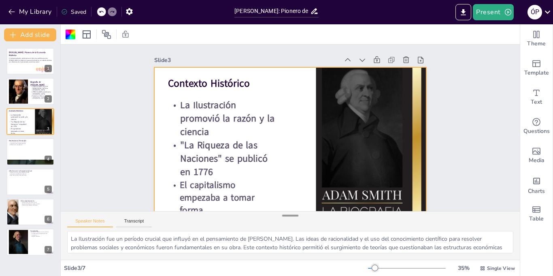
click at [287, 213] on div at bounding box center [290, 215] width 16 height 8
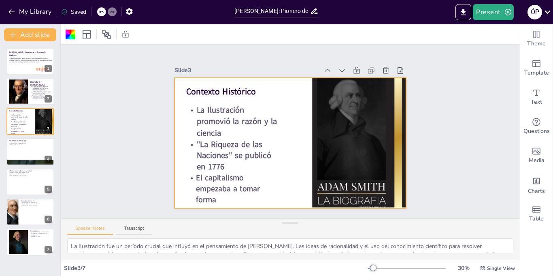
drag, startPoint x: 287, startPoint y: 213, endPoint x: 287, endPoint y: 261, distance: 48.2
click at [287, 261] on div "Slide 1 [PERSON_NAME]: Pionero de la Economía Moderna En esta presentación, exp…" at bounding box center [290, 149] width 459 height 251
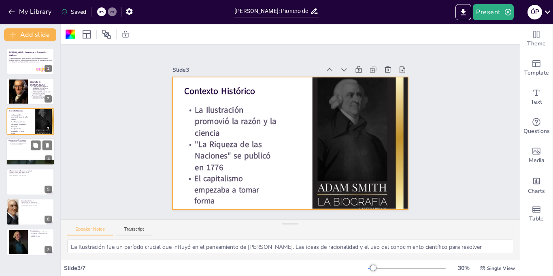
click at [8, 150] on div at bounding box center [30, 152] width 49 height 28
type textarea "La mano invisible es uno de los conceptos más famosos de [PERSON_NAME], que exp…"
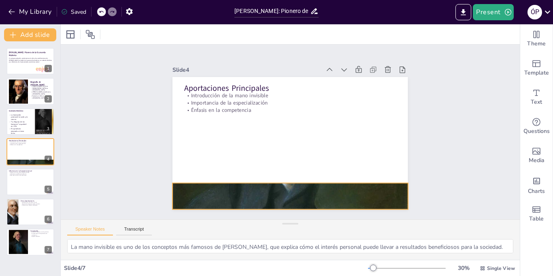
click at [218, 185] on div at bounding box center [276, 194] width 285 height 306
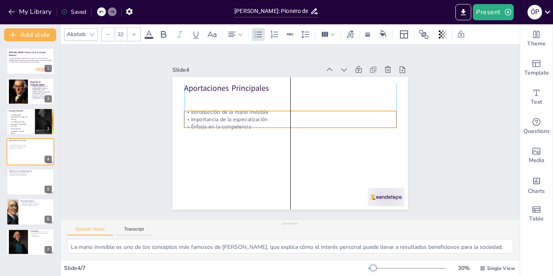
drag, startPoint x: 196, startPoint y: 108, endPoint x: 198, endPoint y: 125, distance: 17.0
click at [198, 125] on p "Énfasis en la competencia" at bounding box center [290, 127] width 211 height 30
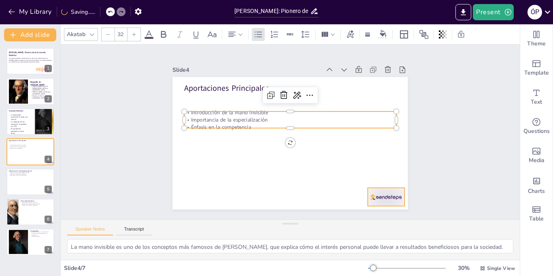
click at [370, 196] on div at bounding box center [379, 207] width 38 height 22
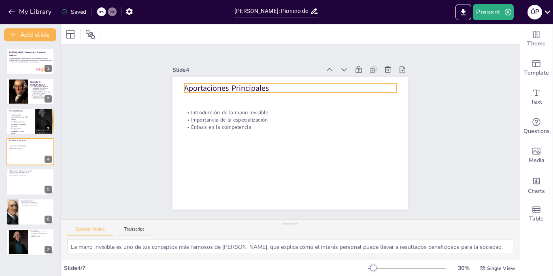
click at [268, 87] on p "Aportaciones Principales" at bounding box center [295, 88] width 212 height 33
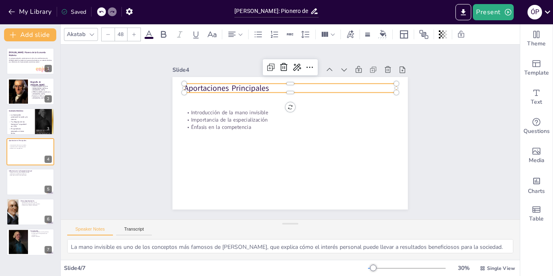
click at [268, 87] on p "Aportaciones Principales" at bounding box center [290, 88] width 212 height 11
click at [268, 87] on p "Aportaciones Principales" at bounding box center [295, 88] width 212 height 33
click at [268, 87] on p "Aportaciones Principales" at bounding box center [290, 88] width 212 height 11
click at [268, 87] on p "Aportaciones Principales" at bounding box center [295, 88] width 212 height 33
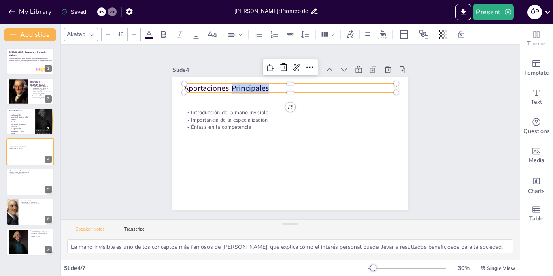
click at [268, 87] on p "Aportaciones Principales" at bounding box center [299, 89] width 209 height 55
click at [166, 32] on icon at bounding box center [164, 35] width 10 height 10
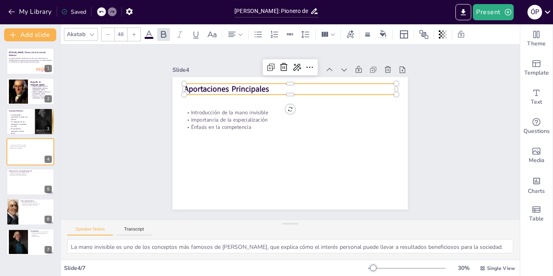
click at [136, 35] on icon at bounding box center [134, 34] width 5 height 5
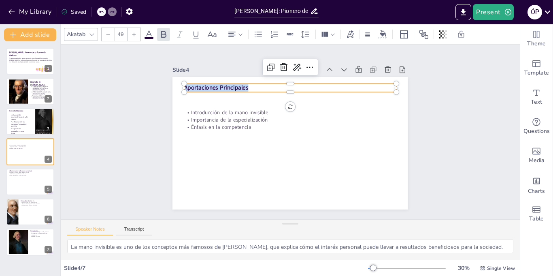
click at [136, 35] on icon at bounding box center [134, 34] width 5 height 5
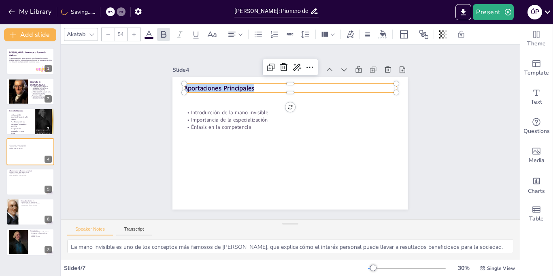
click at [136, 35] on icon at bounding box center [134, 34] width 5 height 5
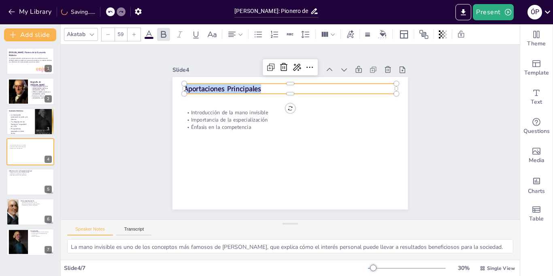
click at [136, 35] on icon at bounding box center [134, 34] width 5 height 5
click at [117, 36] on input "63" at bounding box center [120, 34] width 11 height 13
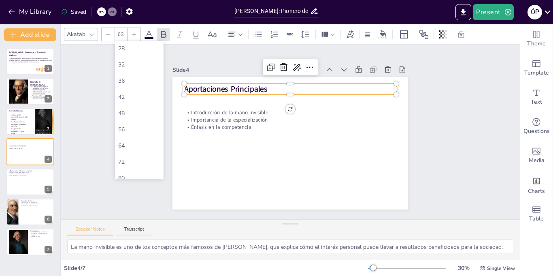
scroll to position [147, 0]
click at [138, 153] on div "72" at bounding box center [139, 161] width 49 height 16
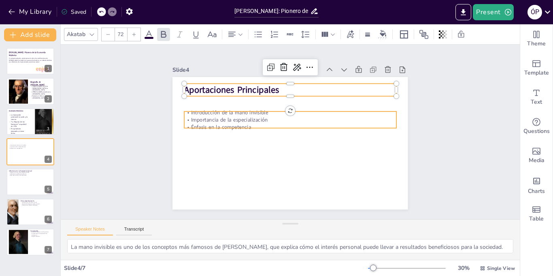
click at [206, 122] on p "Importancia de la especialización" at bounding box center [291, 120] width 211 height 30
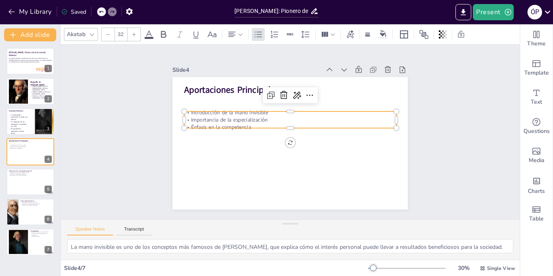
click at [206, 122] on p "Importancia de la especialización" at bounding box center [291, 120] width 211 height 30
click at [206, 122] on p "Importancia de la especialización" at bounding box center [290, 119] width 212 height 7
click at [193, 115] on p "Introducción de la mano invisible" at bounding box center [292, 113] width 211 height 30
click at [193, 115] on p "Introducción de la mano invisible" at bounding box center [294, 112] width 209 height 51
click at [193, 115] on p "Introducción de la mano invisible" at bounding box center [292, 113] width 211 height 30
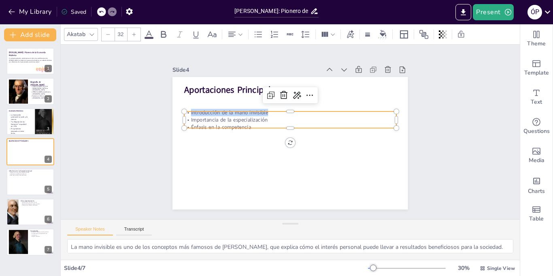
click at [125, 34] on input "32" at bounding box center [120, 34] width 11 height 13
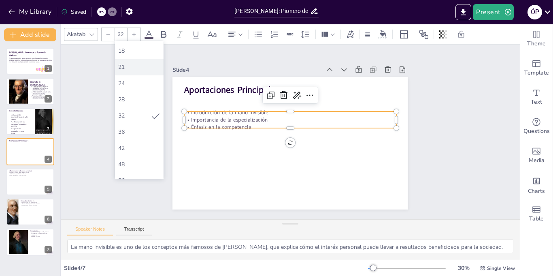
scroll to position [104, 0]
click at [141, 140] on div "42" at bounding box center [139, 140] width 42 height 8
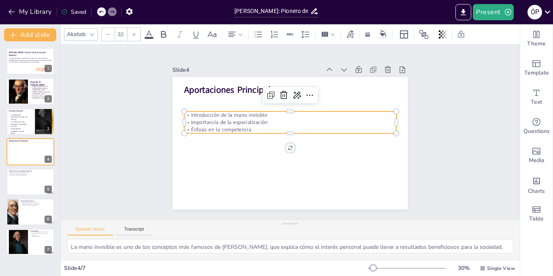
click at [233, 123] on p "Importancia de la especialización" at bounding box center [290, 122] width 211 height 29
click at [233, 123] on p "Importancia de la especialización" at bounding box center [290, 123] width 211 height 30
click at [127, 39] on div "32" at bounding box center [121, 34] width 13 height 13
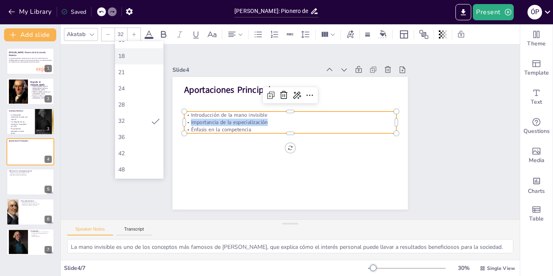
scroll to position [94, 0]
click at [122, 144] on div "42" at bounding box center [139, 149] width 49 height 16
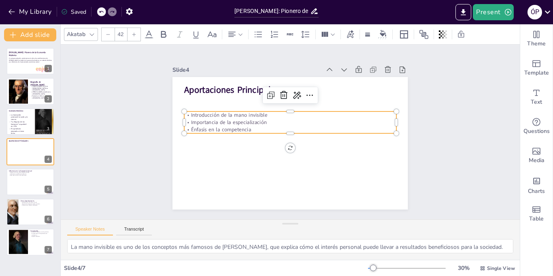
click at [206, 112] on p "Introducción de la mano invisible" at bounding box center [291, 115] width 211 height 30
click at [206, 112] on p "Introducción de la mano invisible" at bounding box center [293, 115] width 208 height 51
click at [206, 112] on p "Introducción de la mano invisible" at bounding box center [291, 114] width 211 height 29
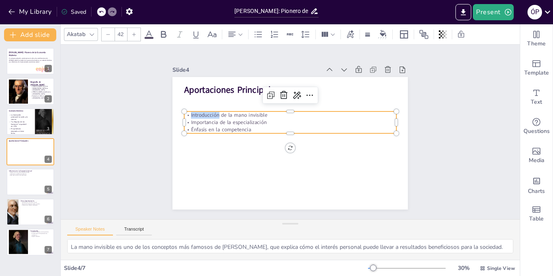
click at [206, 112] on p "Introducción de la mano invisible" at bounding box center [291, 114] width 211 height 29
click at [122, 38] on input "42" at bounding box center [120, 34] width 11 height 13
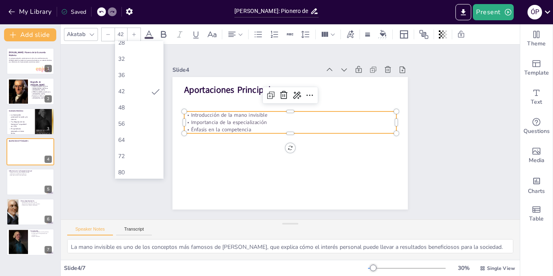
scroll to position [155, 0]
click at [152, 136] on div "64" at bounding box center [139, 137] width 42 height 8
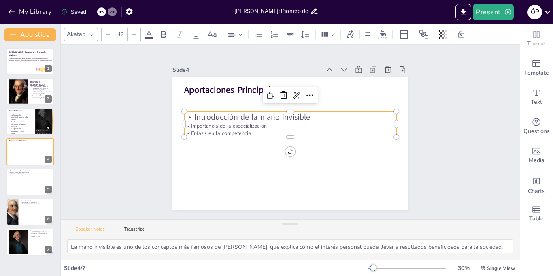
click at [206, 126] on p "Importancia de la especialización" at bounding box center [290, 125] width 211 height 29
click at [206, 126] on p "Importancia de la especialización" at bounding box center [291, 125] width 208 height 51
click at [117, 37] on input "42" at bounding box center [120, 34] width 11 height 13
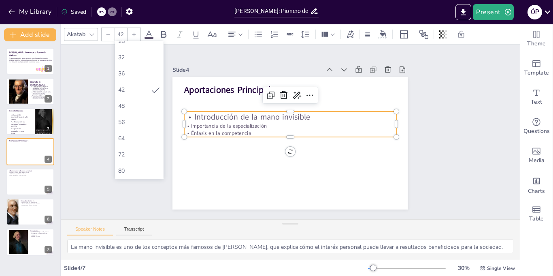
scroll to position [154, 0]
click at [146, 132] on div "64" at bounding box center [139, 138] width 49 height 16
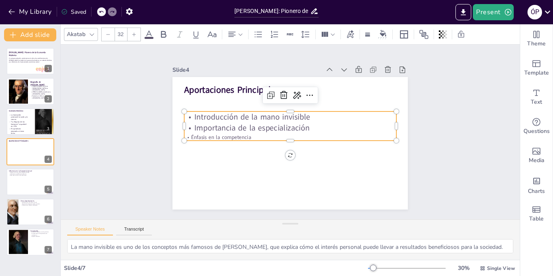
click at [237, 137] on p "Énfasis en la competencia" at bounding box center [289, 137] width 211 height 30
click at [237, 137] on p "Énfasis en la competencia" at bounding box center [289, 136] width 211 height 29
click at [237, 137] on p "Énfasis en la competencia" at bounding box center [290, 136] width 212 height 7
click at [120, 36] on input "32" at bounding box center [120, 34] width 11 height 13
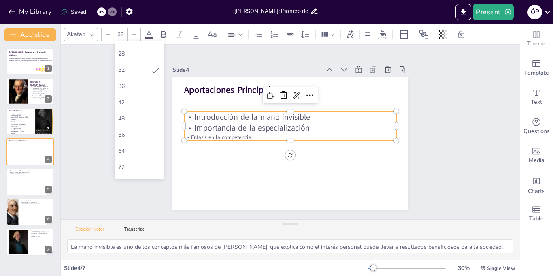
scroll to position [144, 0]
click at [122, 149] on div "64" at bounding box center [139, 148] width 42 height 8
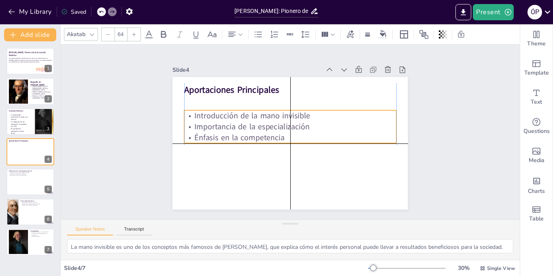
click at [235, 113] on p "Introducción de la mano invisible" at bounding box center [292, 115] width 212 height 33
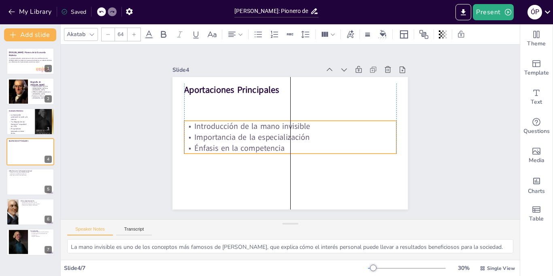
drag, startPoint x: 289, startPoint y: 142, endPoint x: 287, endPoint y: 150, distance: 8.0
click at [287, 150] on p "Énfasis en la competencia" at bounding box center [289, 148] width 212 height 33
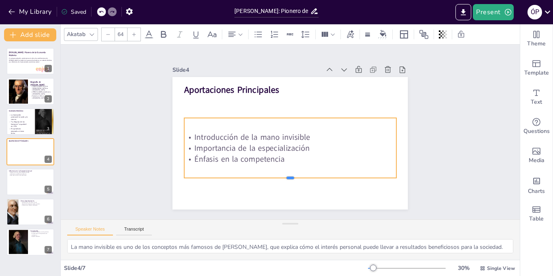
drag, startPoint x: 290, startPoint y: 153, endPoint x: 297, endPoint y: 181, distance: 28.8
click at [297, 181] on div at bounding box center [284, 181] width 211 height 29
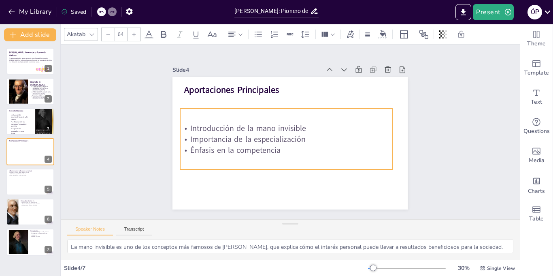
drag, startPoint x: 237, startPoint y: 120, endPoint x: 233, endPoint y: 111, distance: 9.6
click at [233, 111] on div "Introducción de la mano invisible Importancia de la especialización Énfasis en …" at bounding box center [285, 138] width 217 height 83
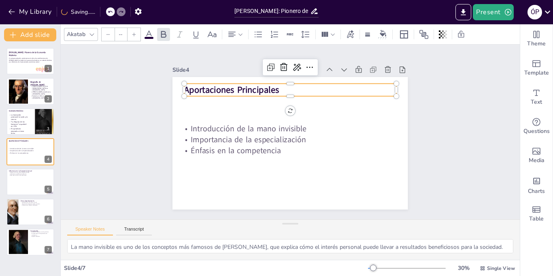
type input "72"
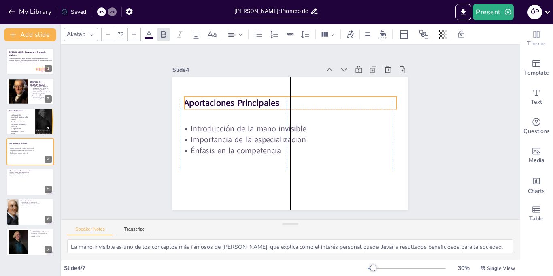
drag, startPoint x: 229, startPoint y: 94, endPoint x: 228, endPoint y: 106, distance: 13.0
click at [228, 106] on strong "Aportaciones Principales" at bounding box center [235, 97] width 96 height 22
click at [17, 193] on div at bounding box center [30, 182] width 49 height 28
type textarea "La relevancia de las ideas de [PERSON_NAME] en la economía actual es innegable.…"
